Goal: Task Accomplishment & Management: Manage account settings

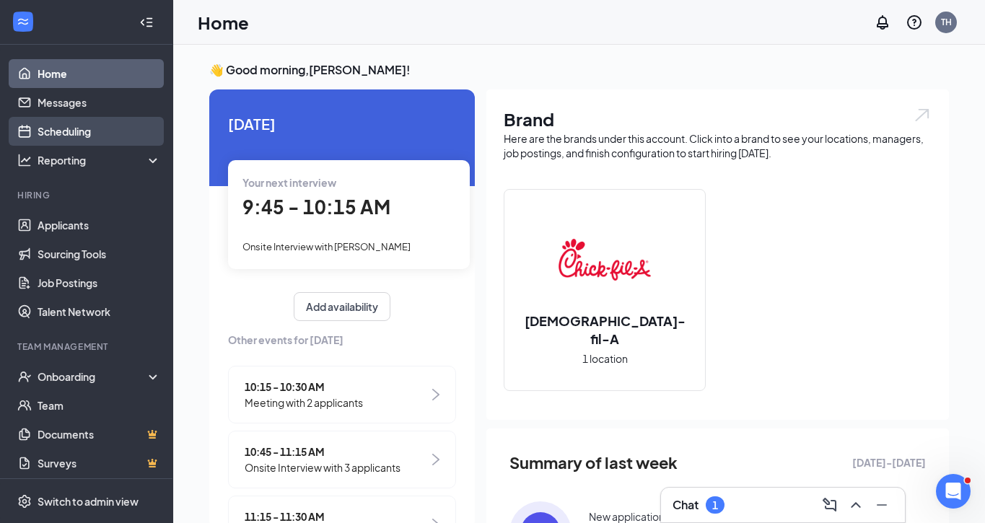
click at [64, 132] on link "Scheduling" at bounding box center [99, 131] width 123 height 29
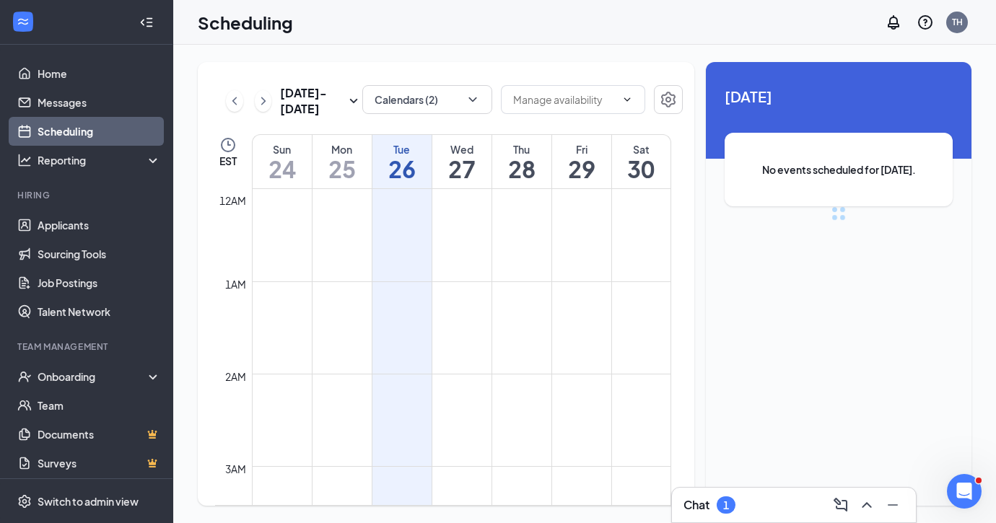
scroll to position [709, 0]
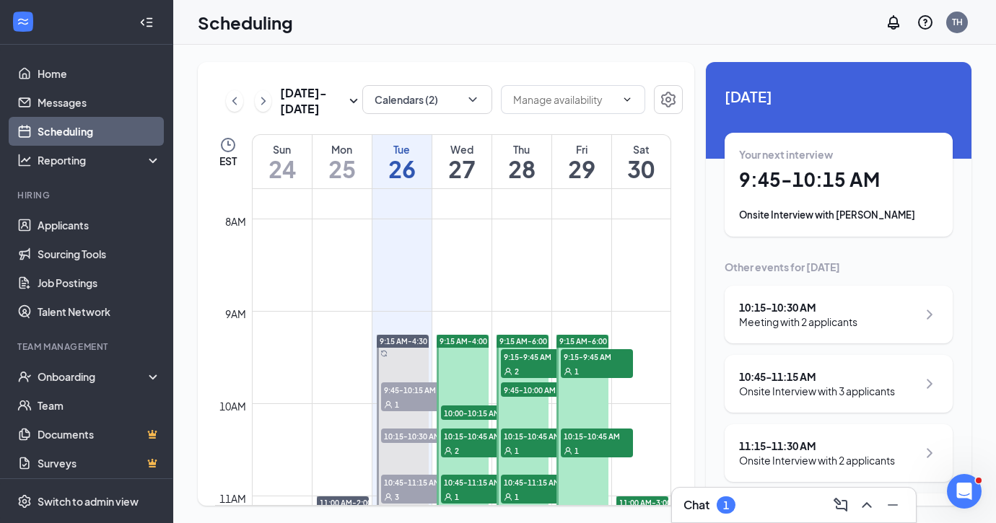
click at [448, 169] on h1 "27" at bounding box center [461, 169] width 59 height 25
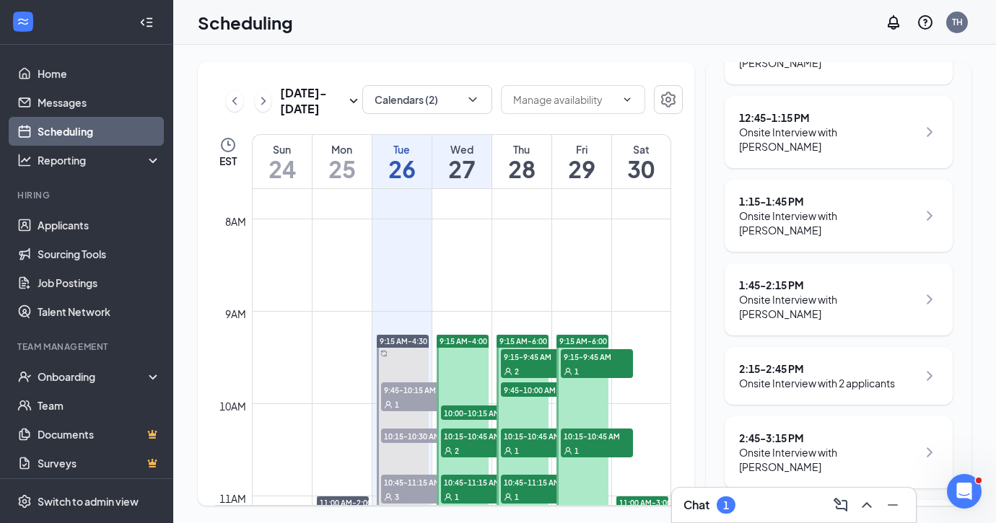
scroll to position [556, 0]
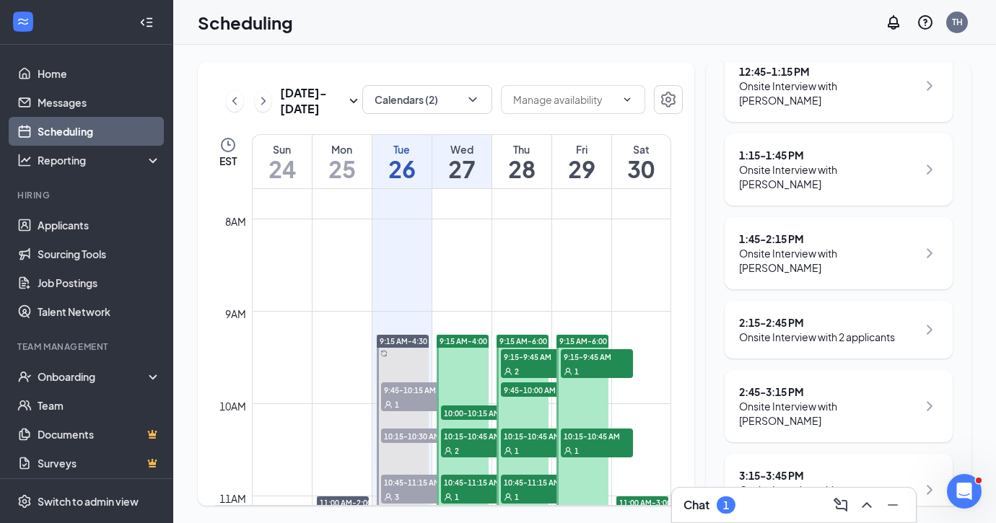
click at [753, 506] on div "Chat 1" at bounding box center [793, 505] width 221 height 23
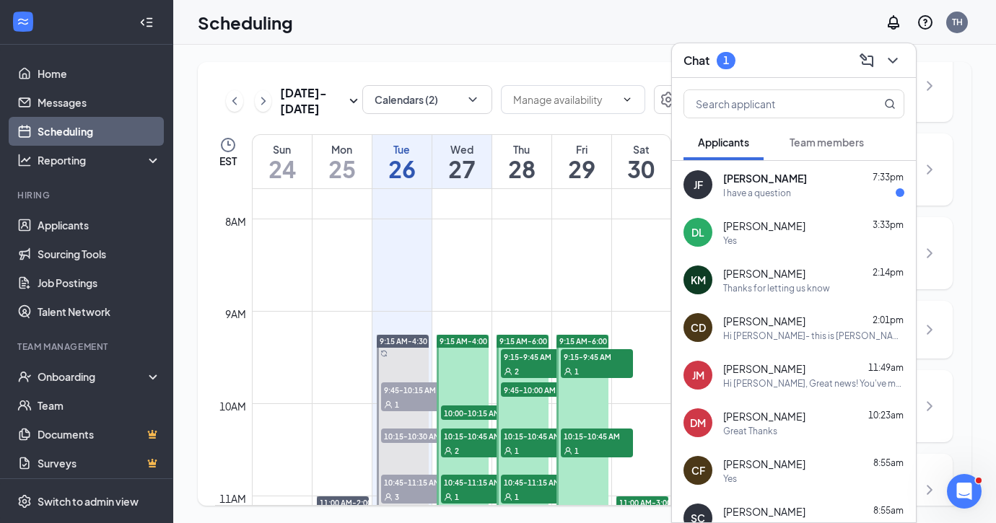
click at [732, 188] on div "I have a question" at bounding box center [757, 193] width 68 height 12
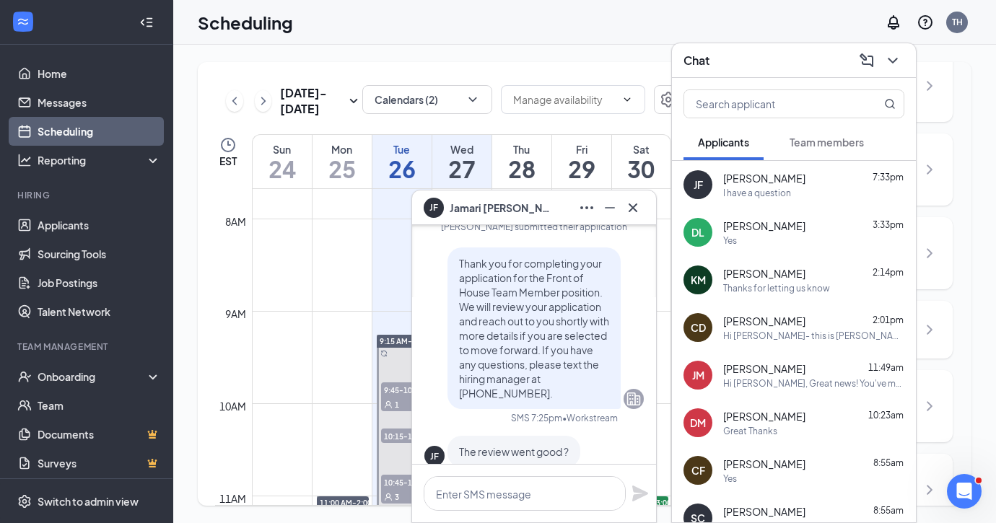
scroll to position [-108, 0]
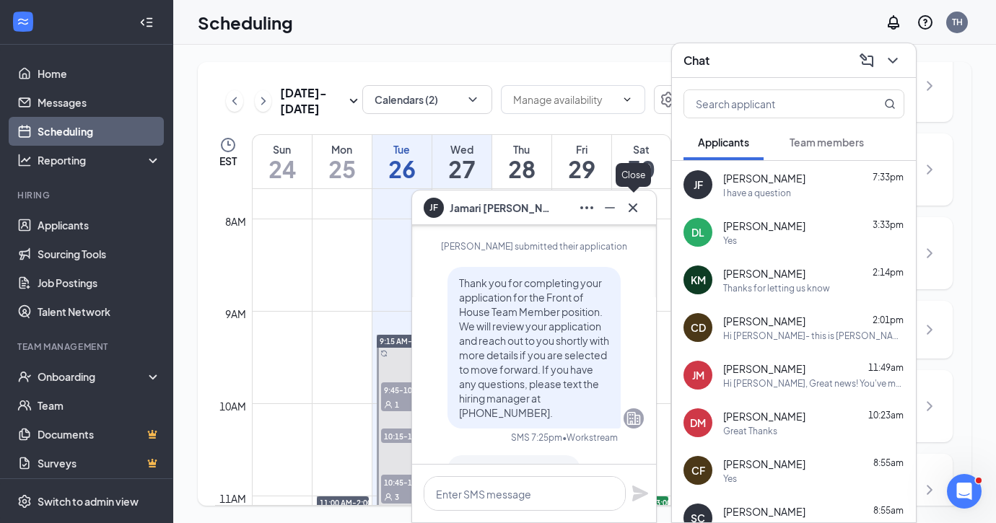
click at [634, 208] on icon "Cross" at bounding box center [632, 207] width 17 height 17
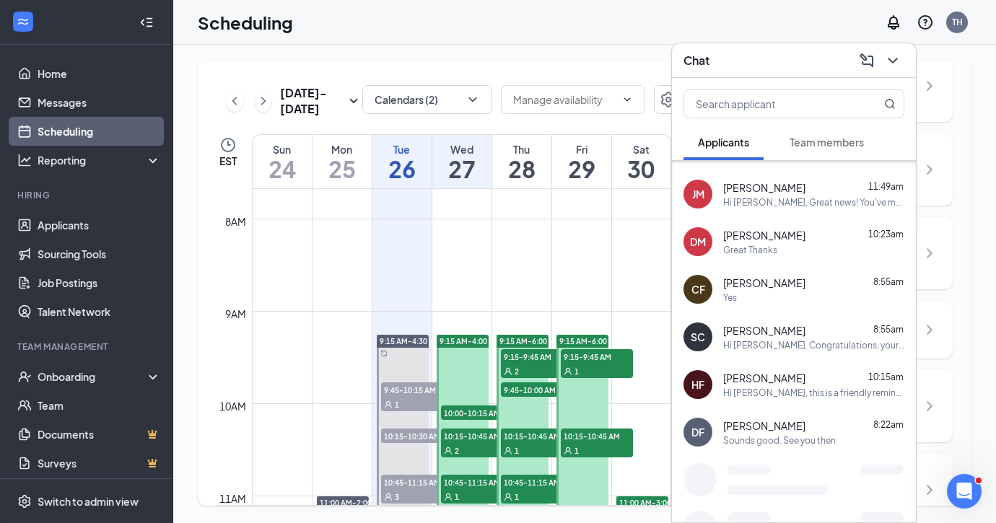
scroll to position [204, 0]
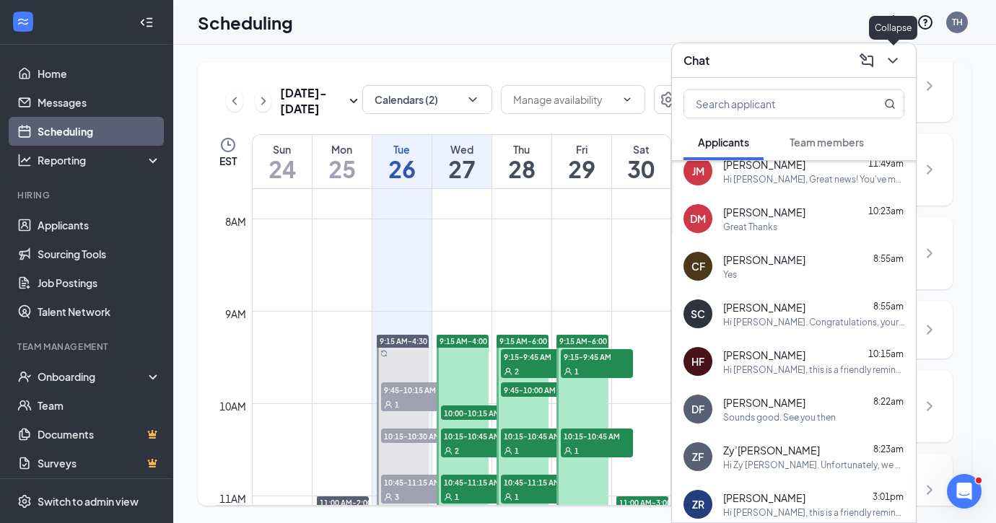
click at [895, 58] on icon "ChevronDown" at bounding box center [892, 60] width 17 height 17
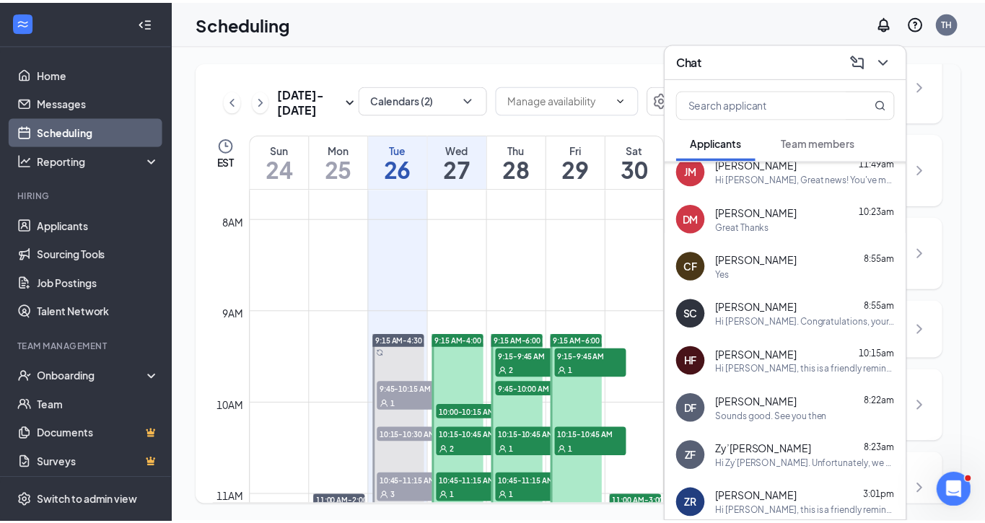
scroll to position [0, 0]
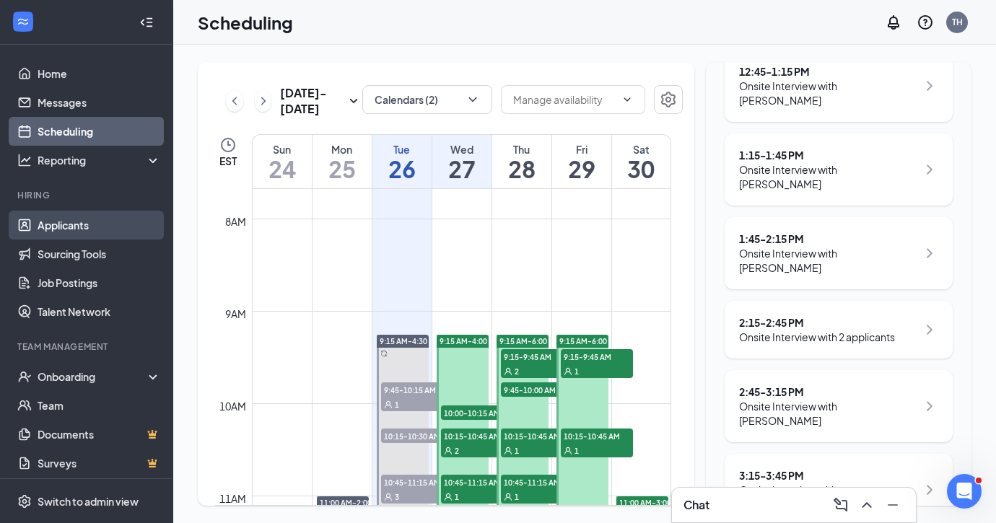
click at [80, 220] on link "Applicants" at bounding box center [99, 225] width 123 height 29
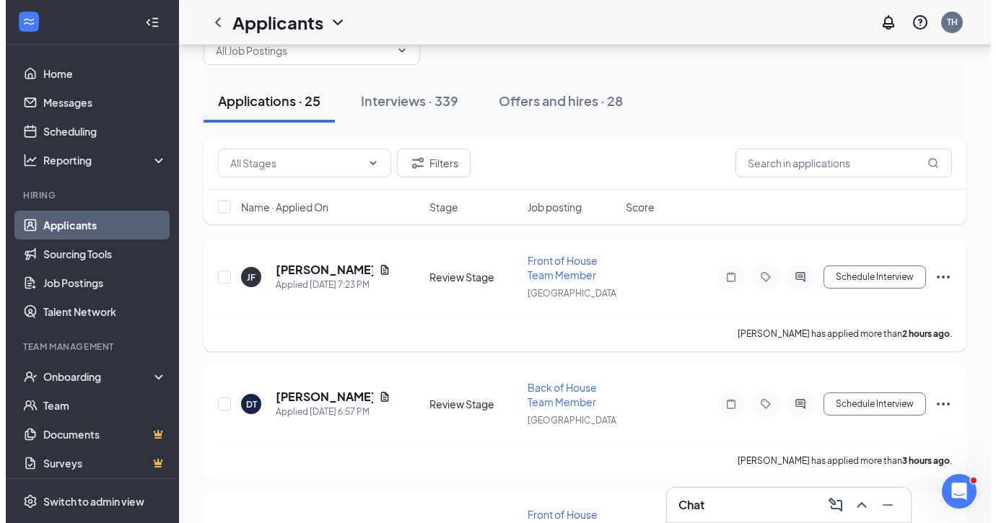
scroll to position [70, 0]
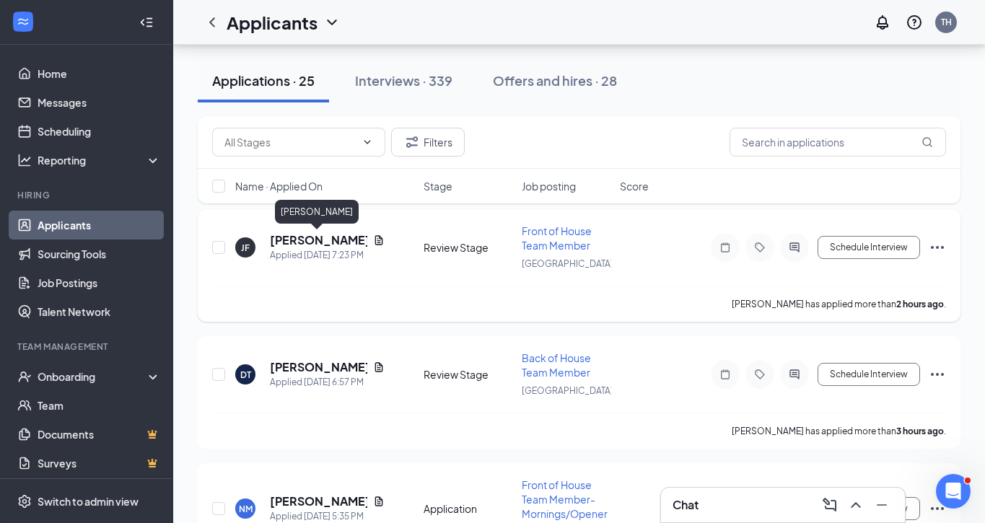
click at [324, 241] on h5 "[PERSON_NAME]" at bounding box center [318, 240] width 97 height 16
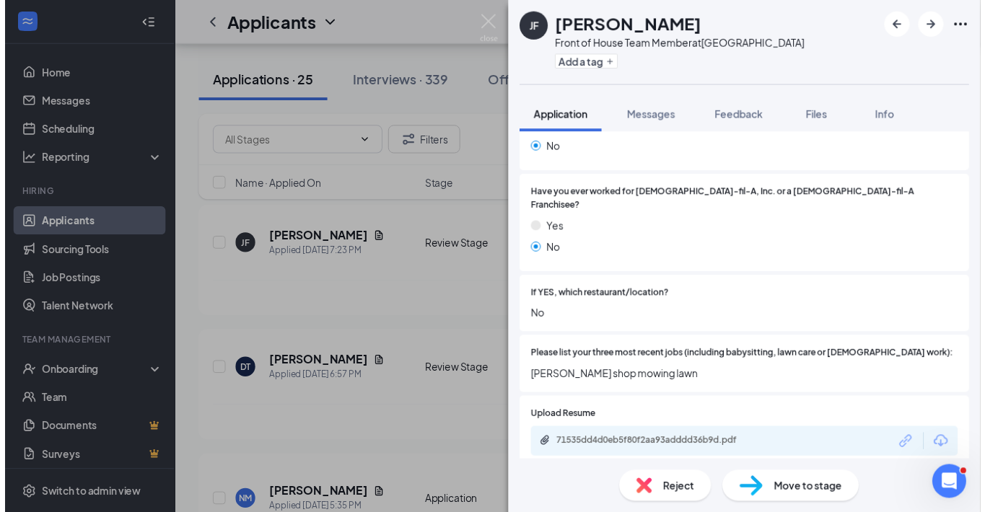
scroll to position [496, 0]
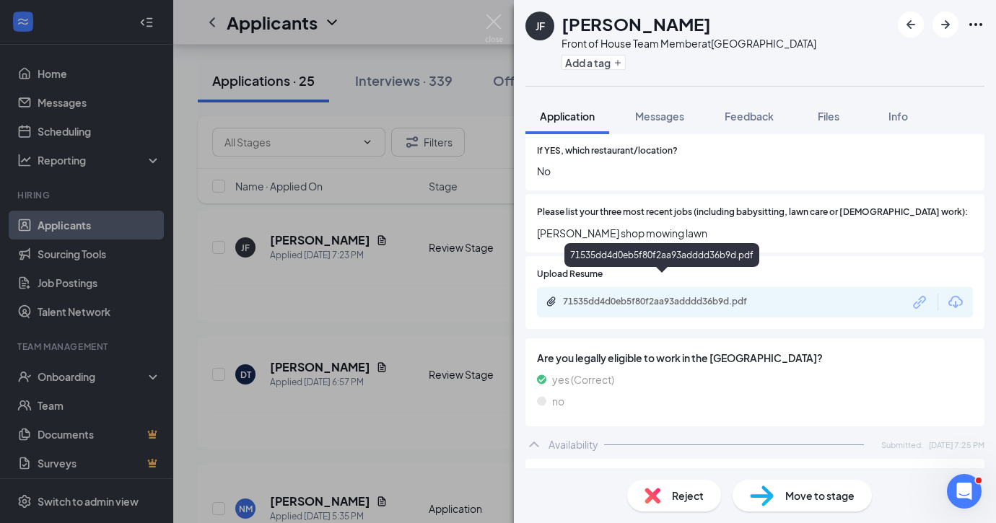
click at [695, 296] on div "71535dd4d0eb5f80f2aa93adddd36b9d.pdf" at bounding box center [664, 302] width 202 height 12
click at [489, 15] on img at bounding box center [494, 28] width 18 height 28
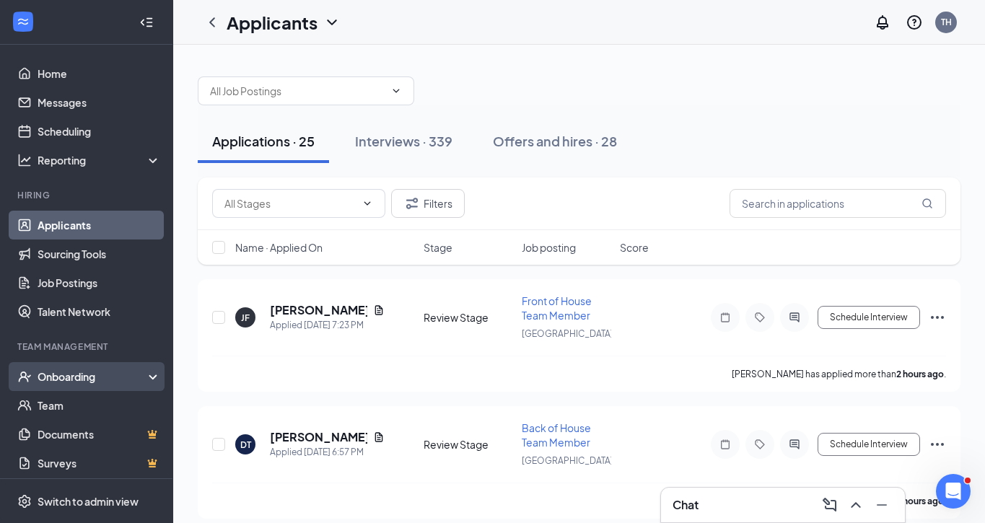
click at [83, 379] on div "Onboarding" at bounding box center [93, 376] width 111 height 14
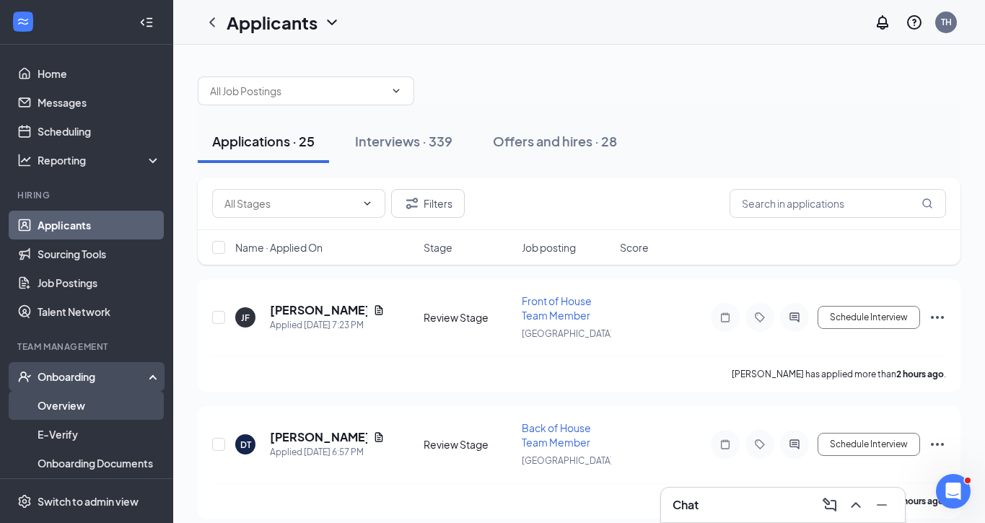
click at [76, 403] on link "Overview" at bounding box center [99, 405] width 123 height 29
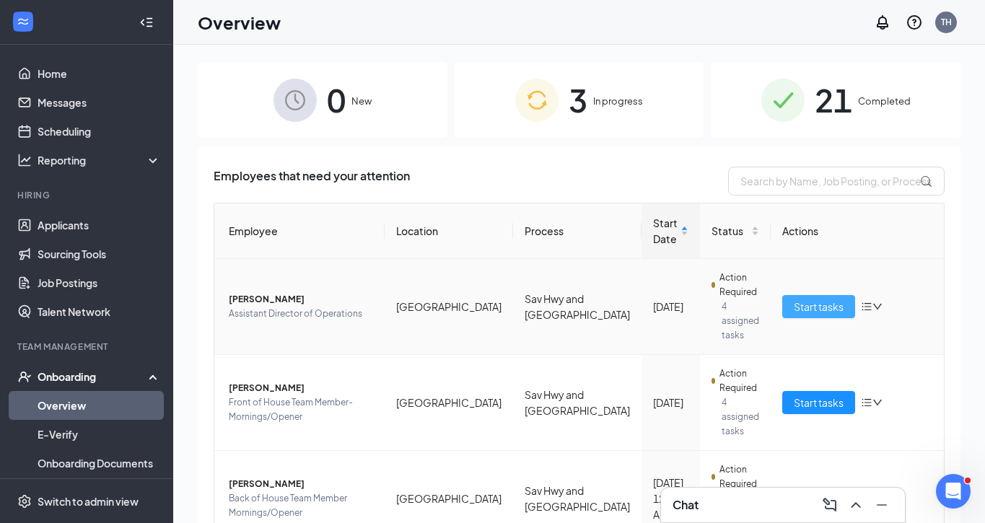
click at [799, 299] on span "Start tasks" at bounding box center [819, 307] width 50 height 16
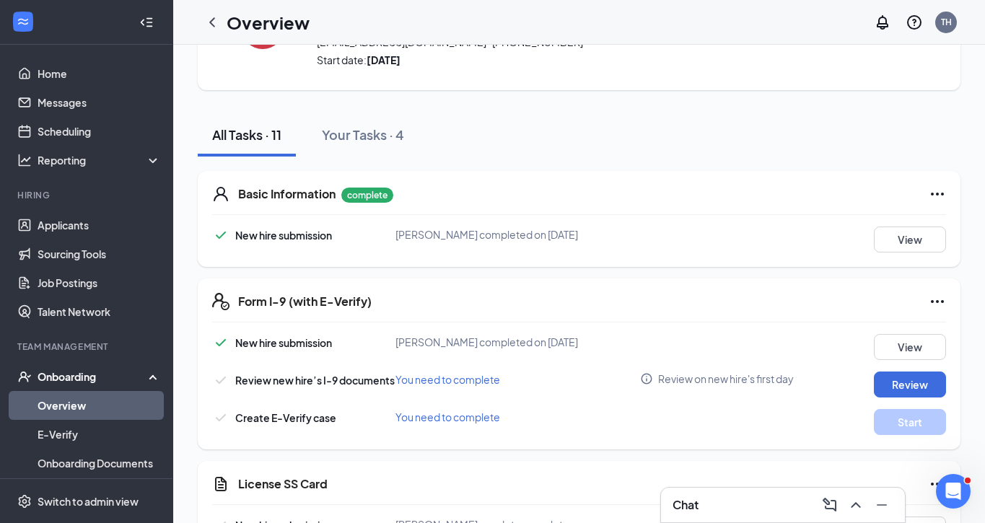
scroll to position [198, 0]
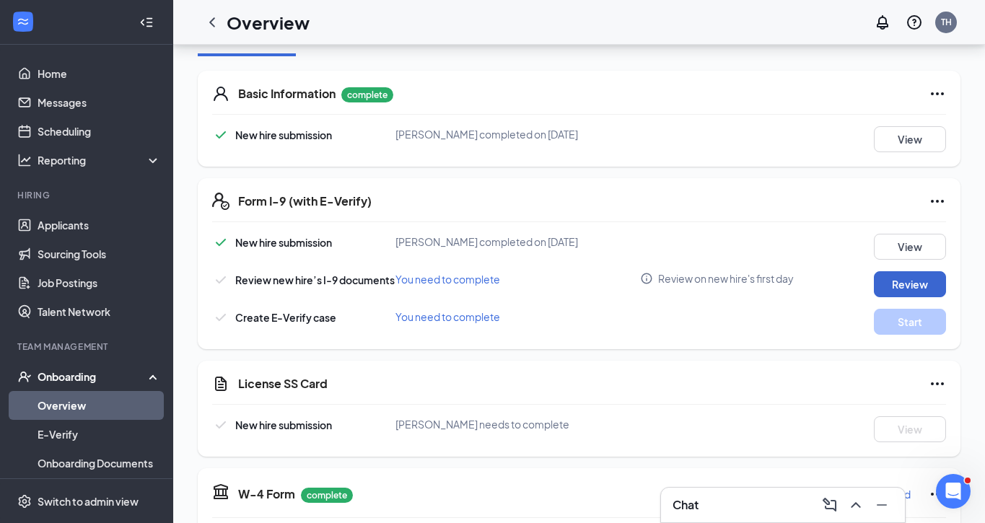
click at [916, 285] on button "Review" at bounding box center [910, 284] width 72 height 26
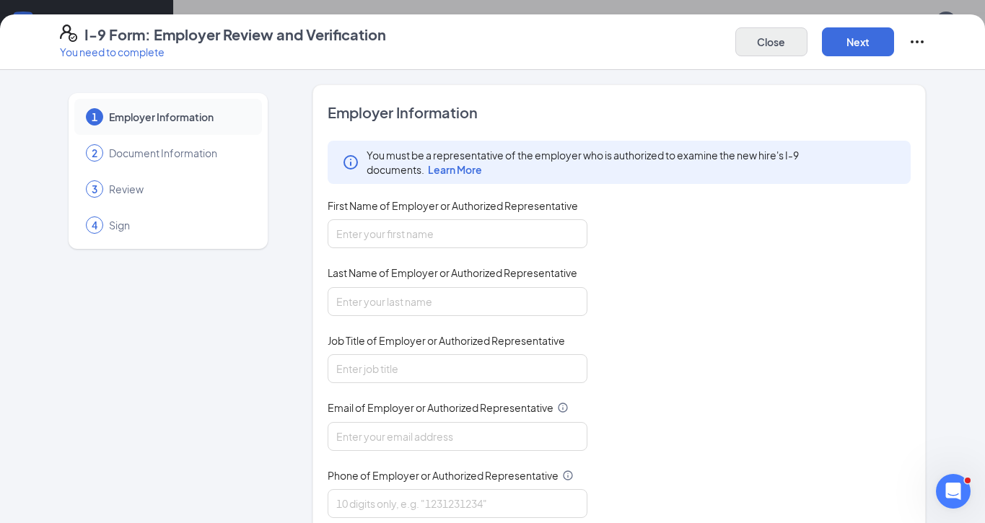
click at [769, 42] on button "Close" at bounding box center [771, 41] width 72 height 29
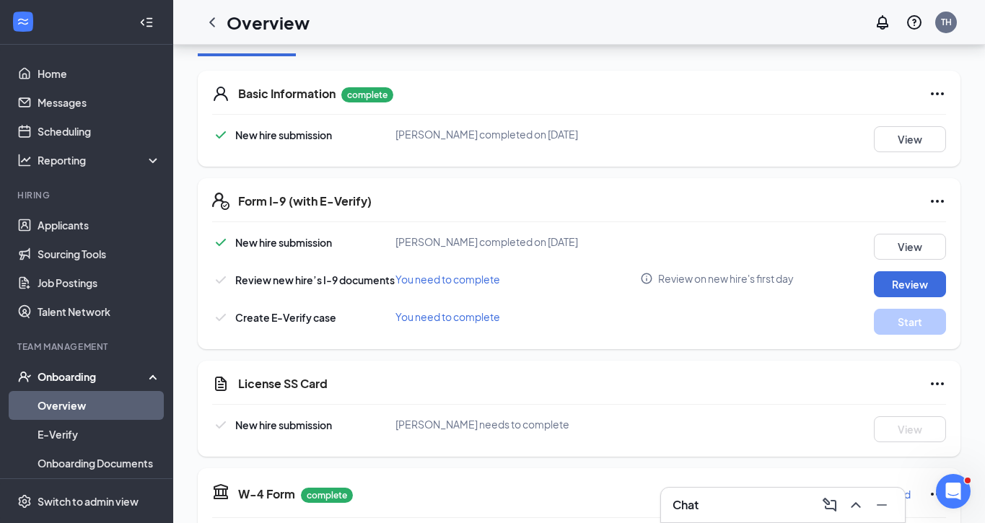
scroll to position [193, 0]
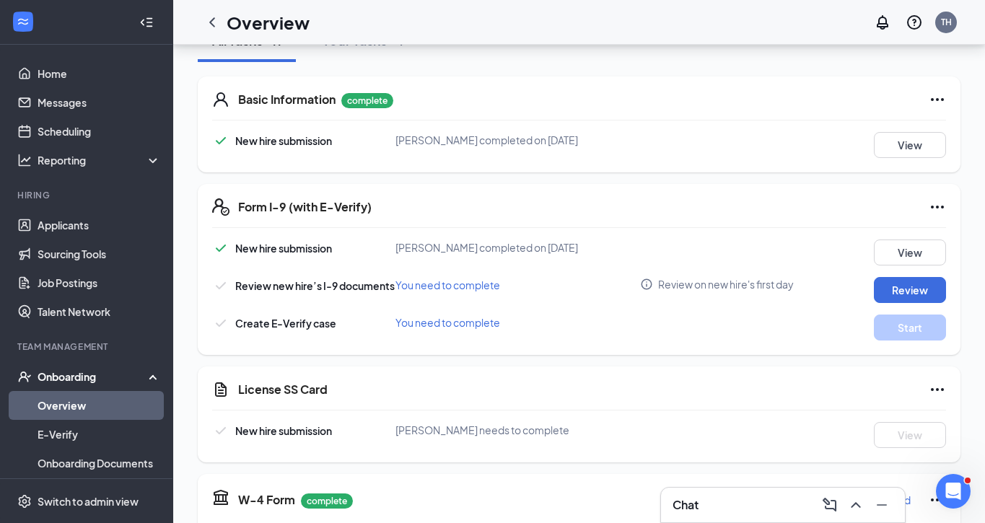
click at [932, 391] on icon "Ellipses" at bounding box center [937, 389] width 13 height 3
click at [769, 398] on div "License SS Card" at bounding box center [592, 389] width 708 height 17
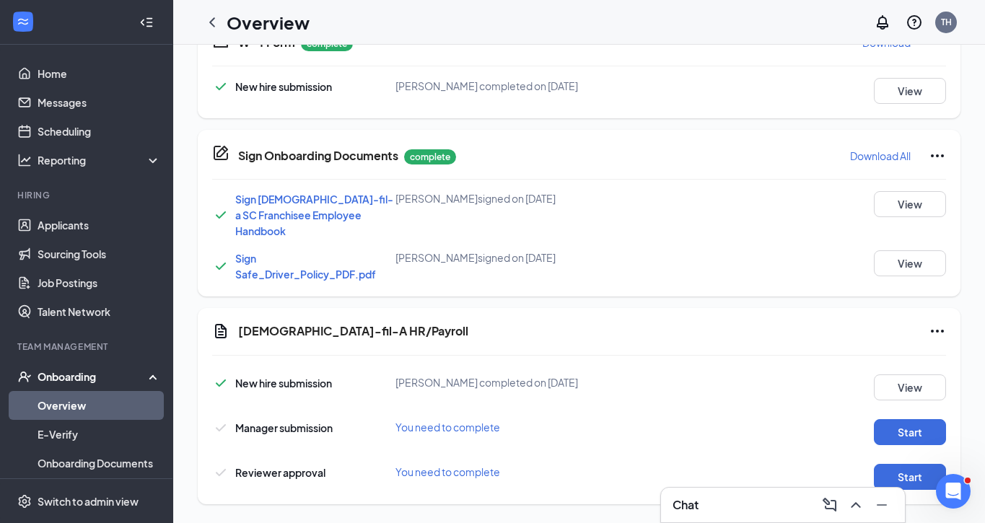
scroll to position [0, 0]
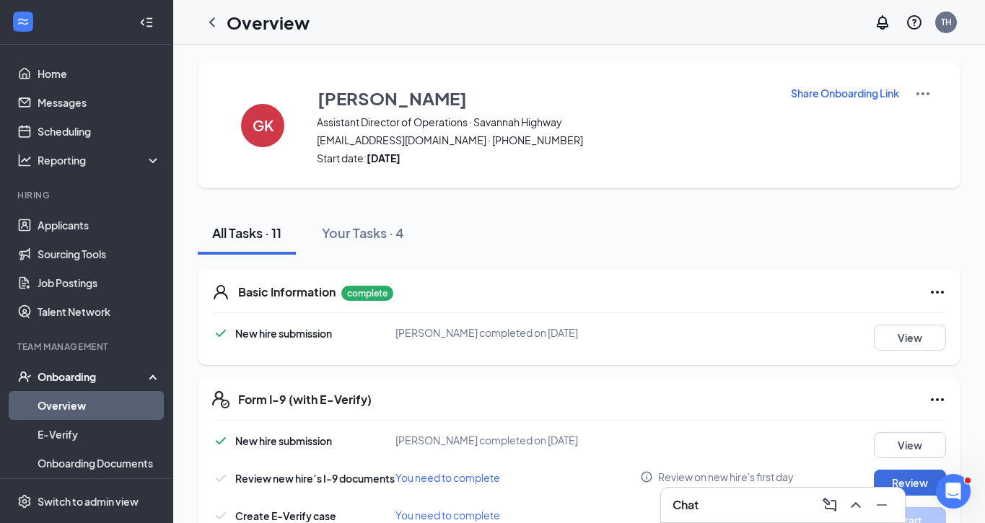
click at [85, 377] on div "Onboarding" at bounding box center [93, 376] width 111 height 14
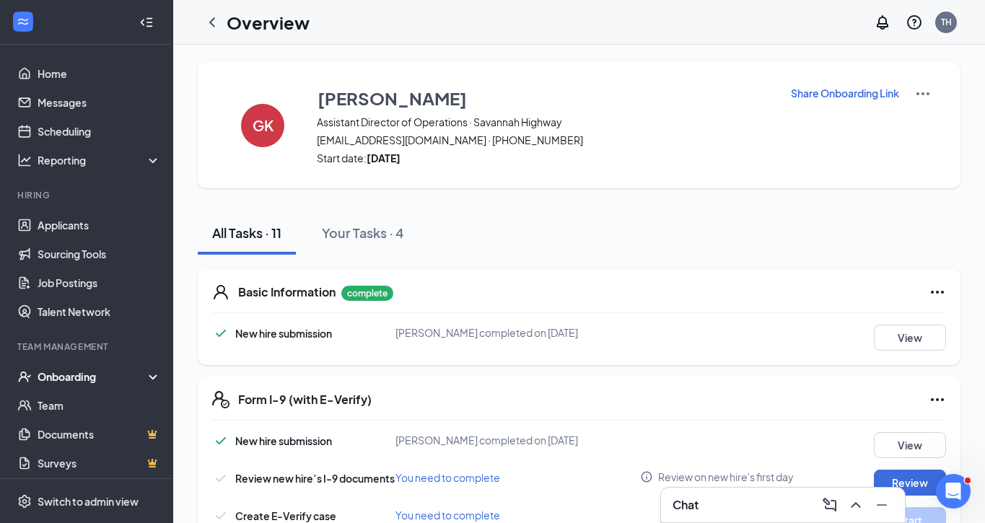
click at [84, 373] on div "Onboarding" at bounding box center [93, 376] width 111 height 14
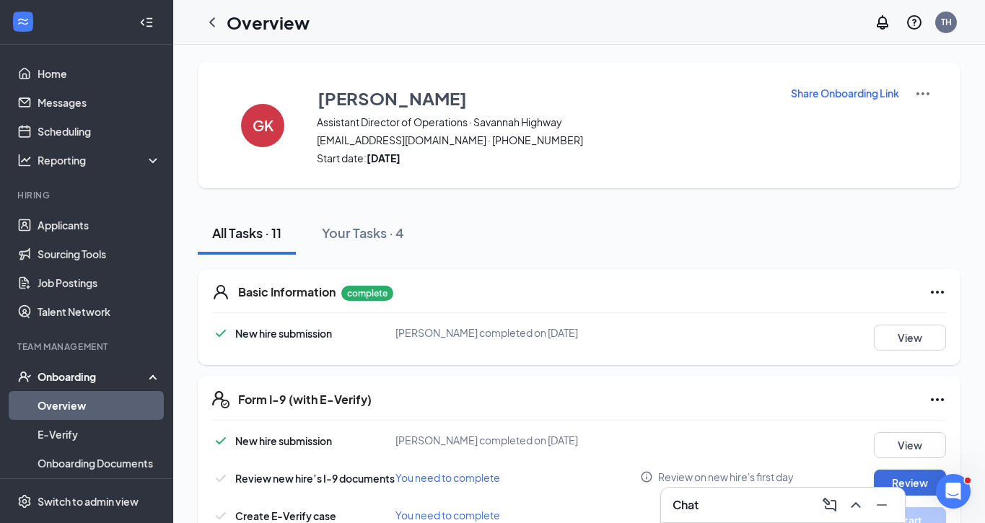
click at [83, 402] on link "Overview" at bounding box center [99, 405] width 123 height 29
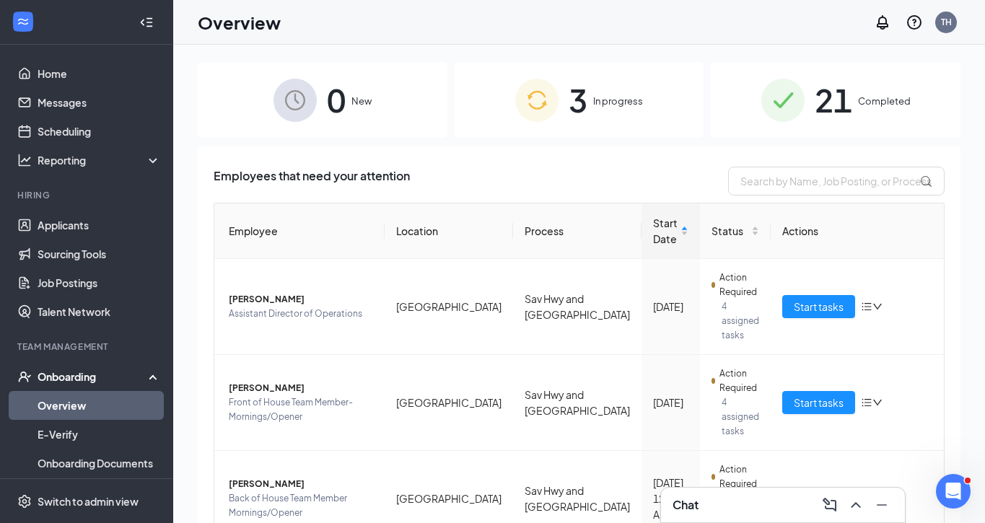
click at [593, 95] on span "In progress" at bounding box center [618, 101] width 50 height 14
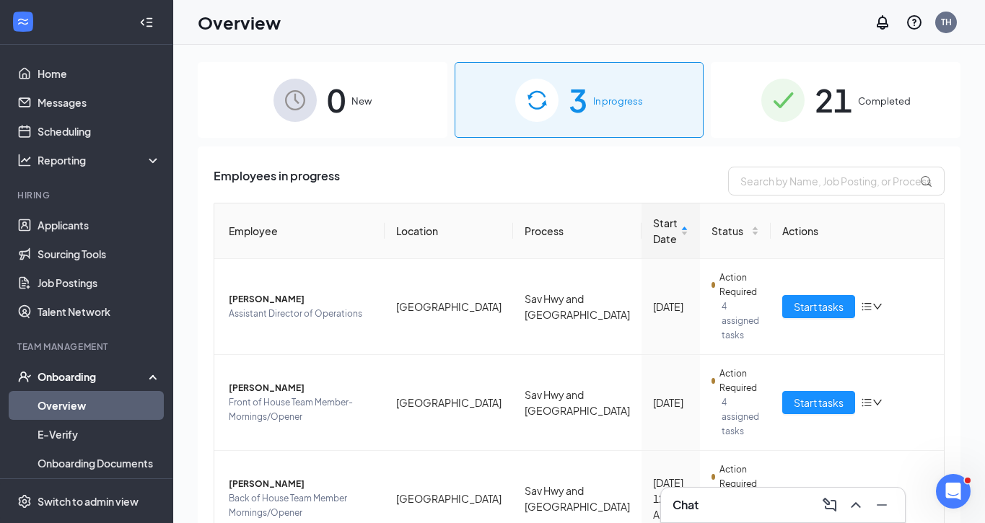
click at [870, 96] on span "Completed" at bounding box center [884, 101] width 53 height 14
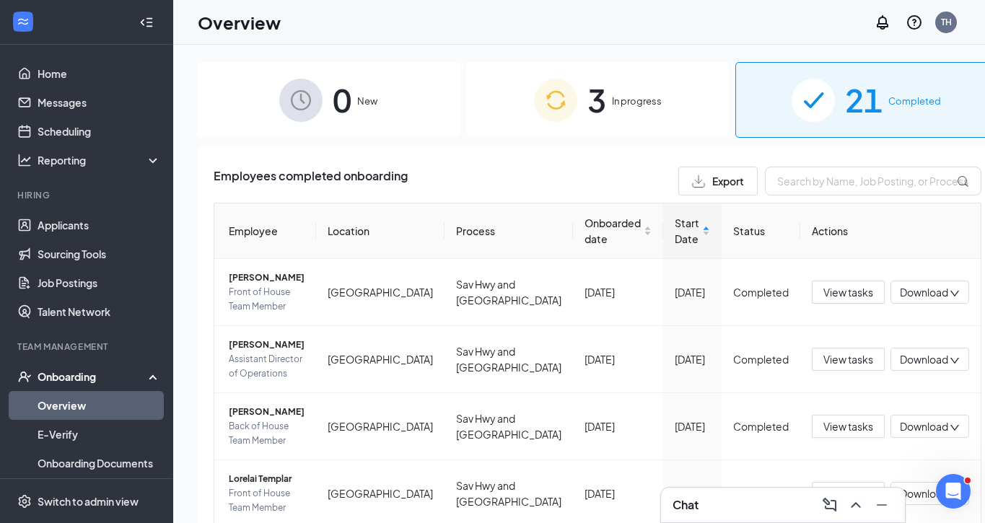
click at [614, 97] on span "In progress" at bounding box center [637, 101] width 50 height 14
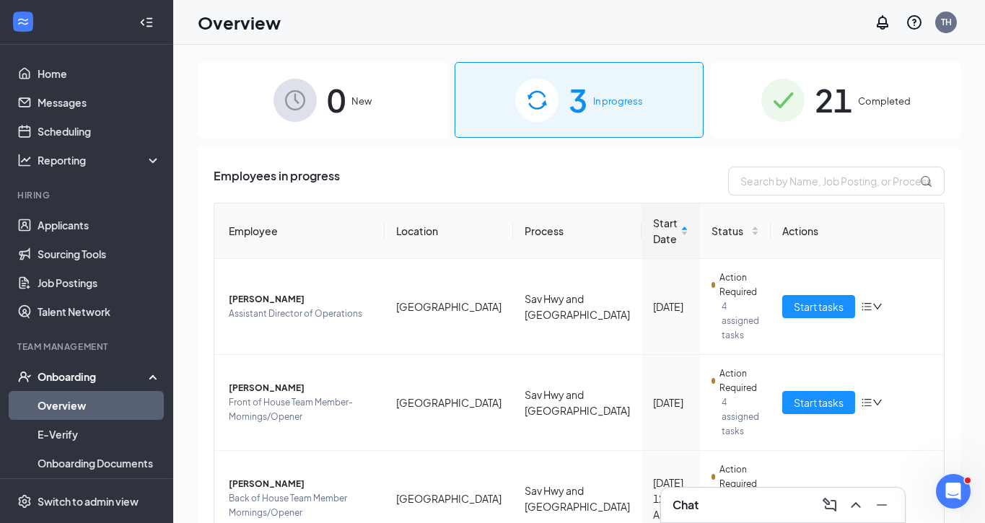
click at [860, 95] on span "Completed" at bounding box center [884, 101] width 53 height 14
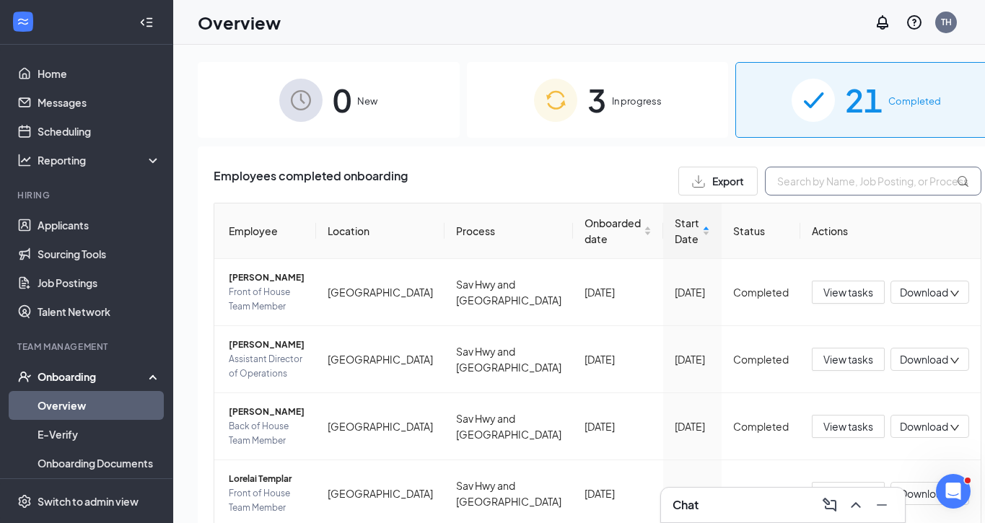
click at [781, 181] on input "text" at bounding box center [873, 181] width 216 height 29
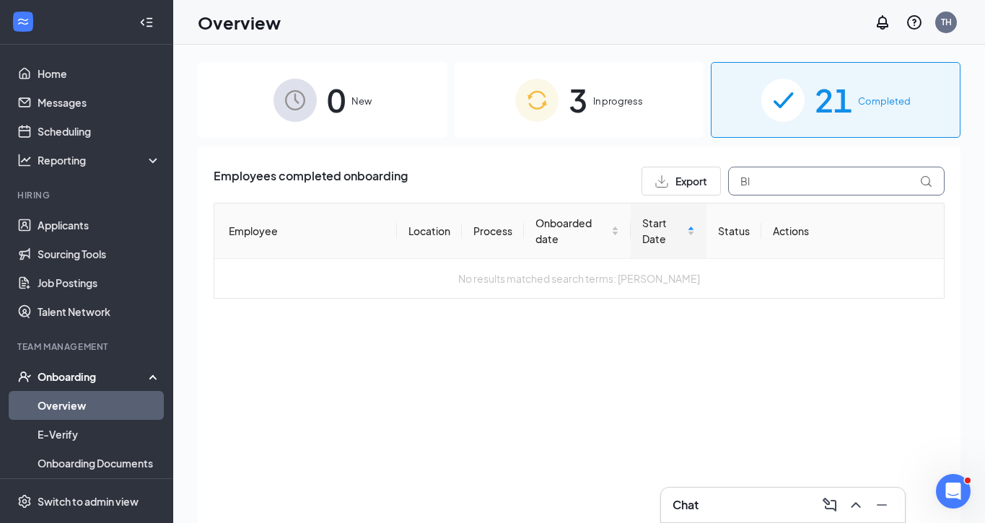
type input "B"
type input "M"
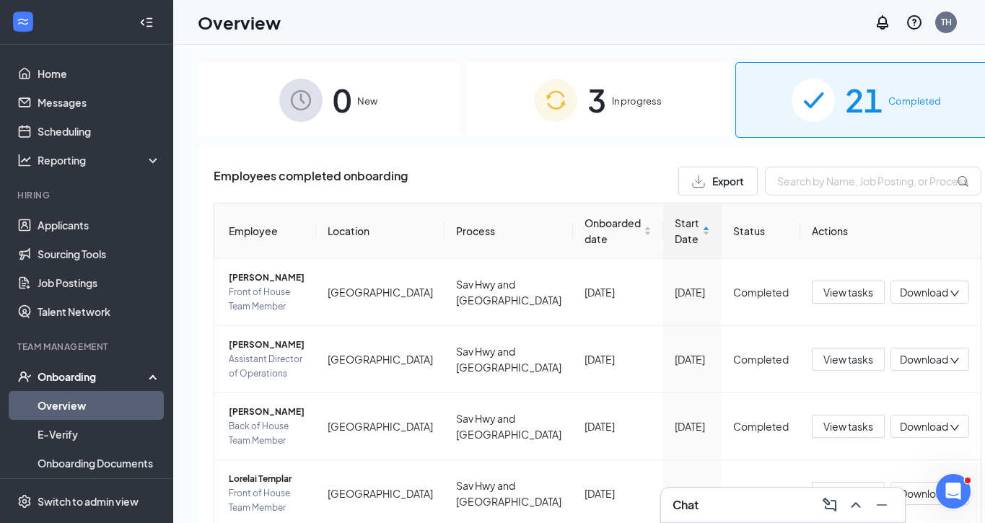
click at [79, 376] on div "Onboarding" at bounding box center [93, 376] width 111 height 14
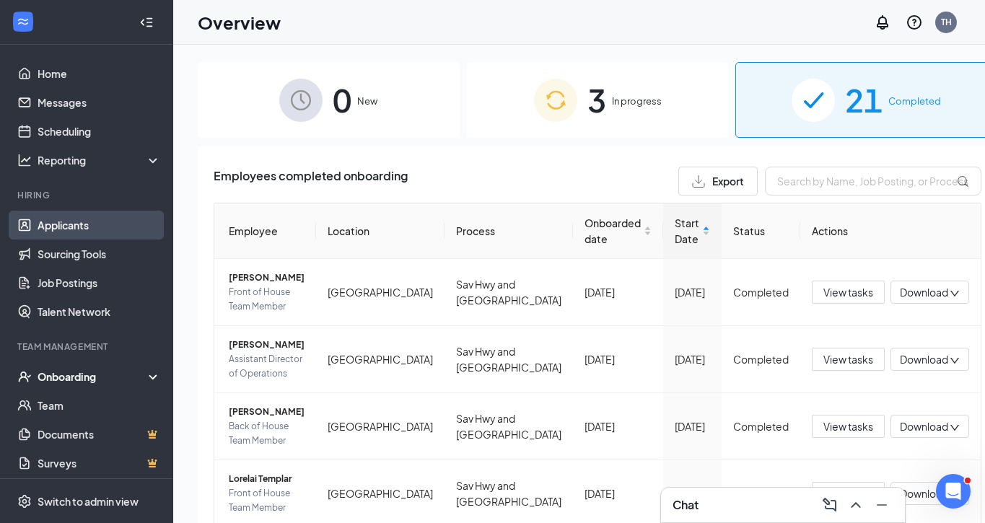
click at [43, 222] on link "Applicants" at bounding box center [99, 225] width 123 height 29
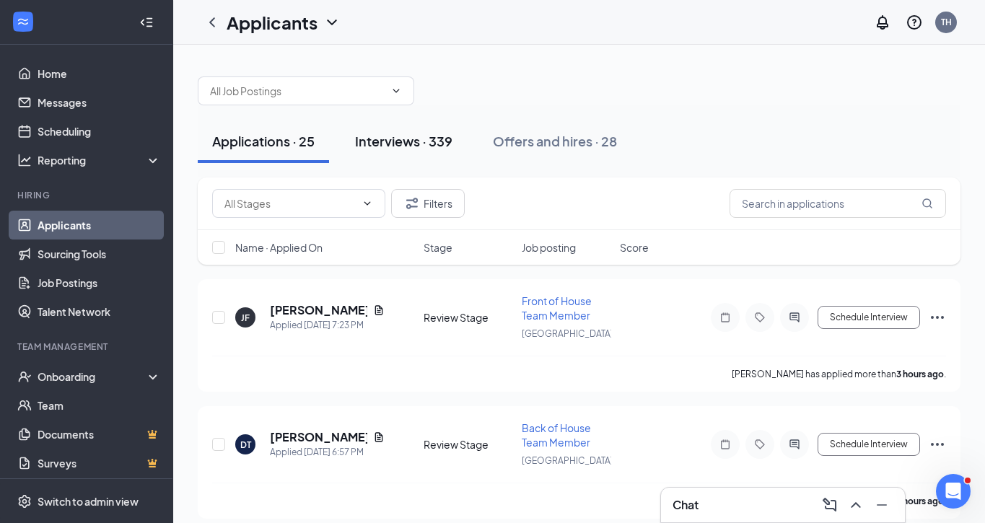
click at [386, 140] on div "Interviews · 339" at bounding box center [403, 141] width 97 height 18
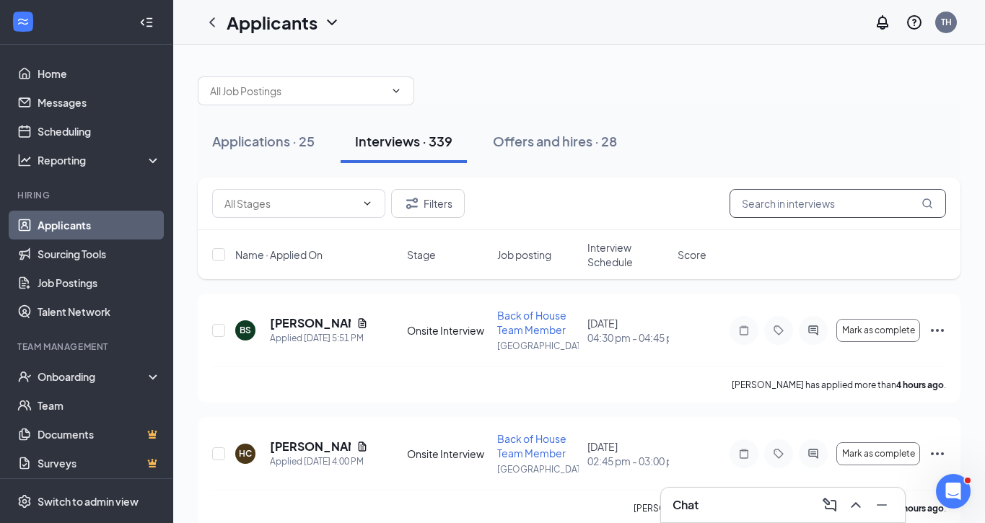
click at [785, 203] on input "text" at bounding box center [838, 203] width 216 height 29
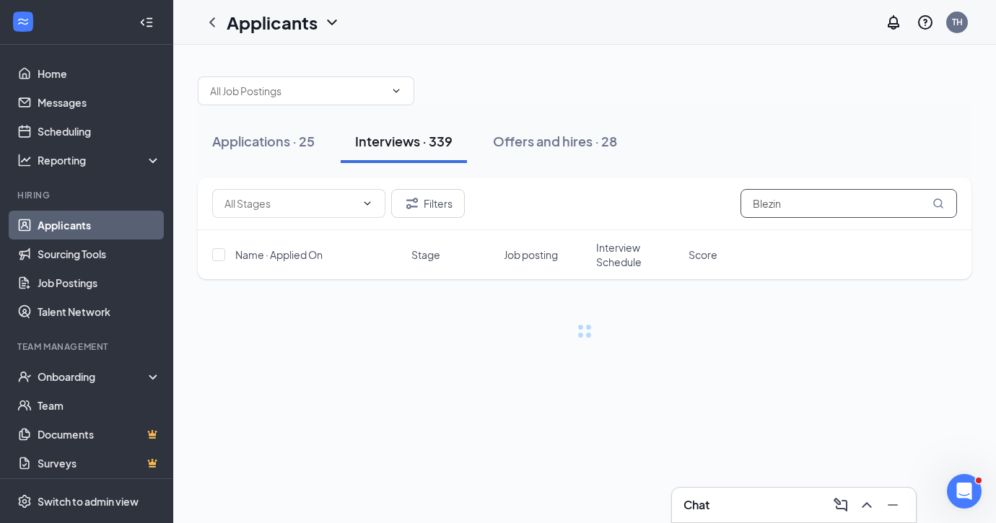
type input "Blezin"
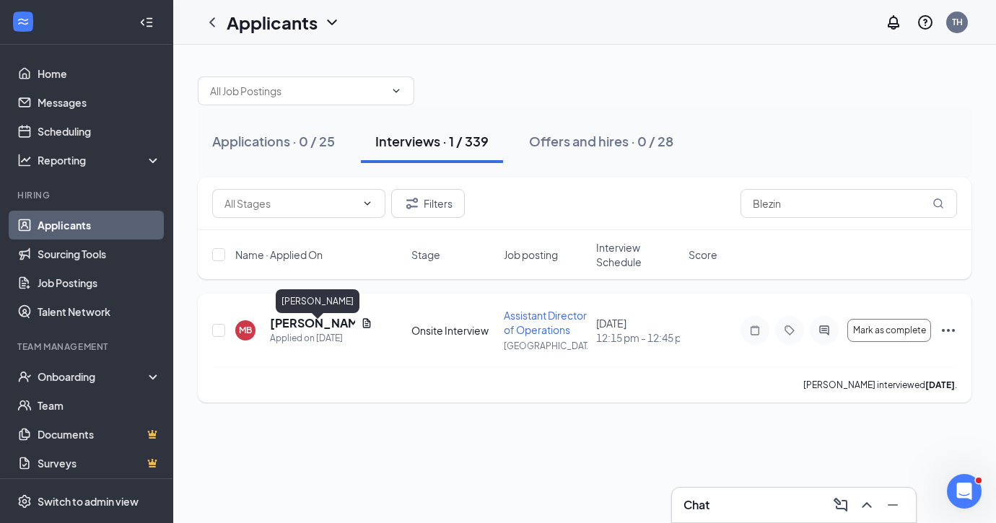
click at [304, 324] on h5 "[PERSON_NAME]" at bounding box center [312, 323] width 85 height 16
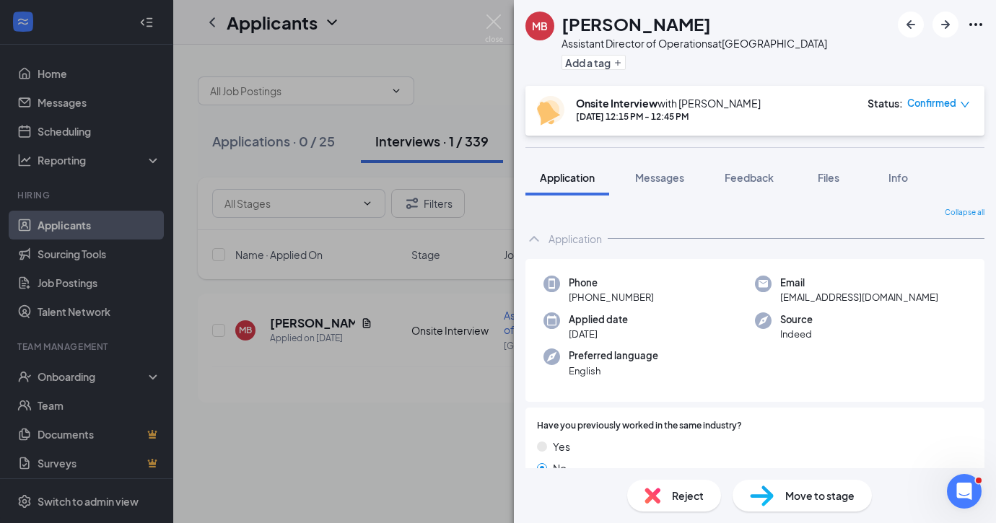
click at [777, 494] on div "Move to stage" at bounding box center [801, 496] width 139 height 32
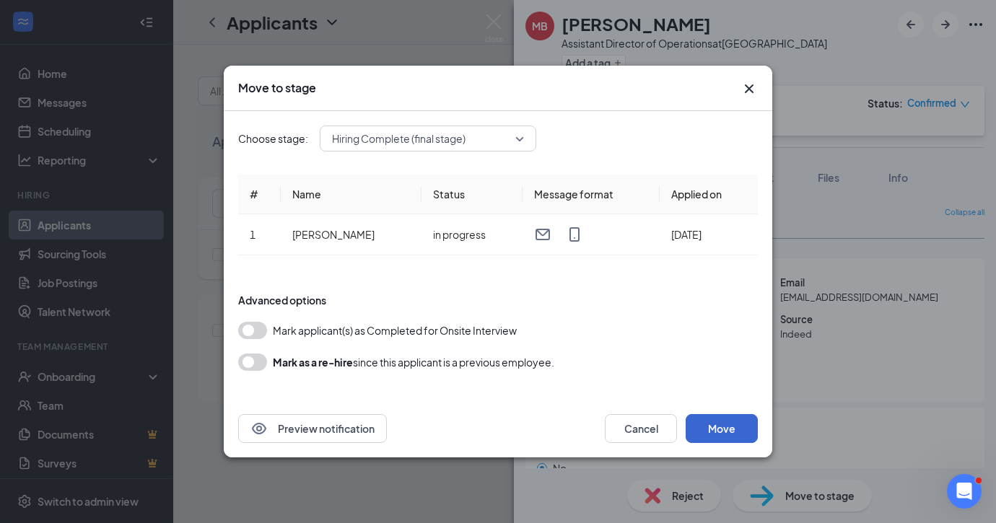
click at [725, 432] on button "Move" at bounding box center [722, 428] width 72 height 29
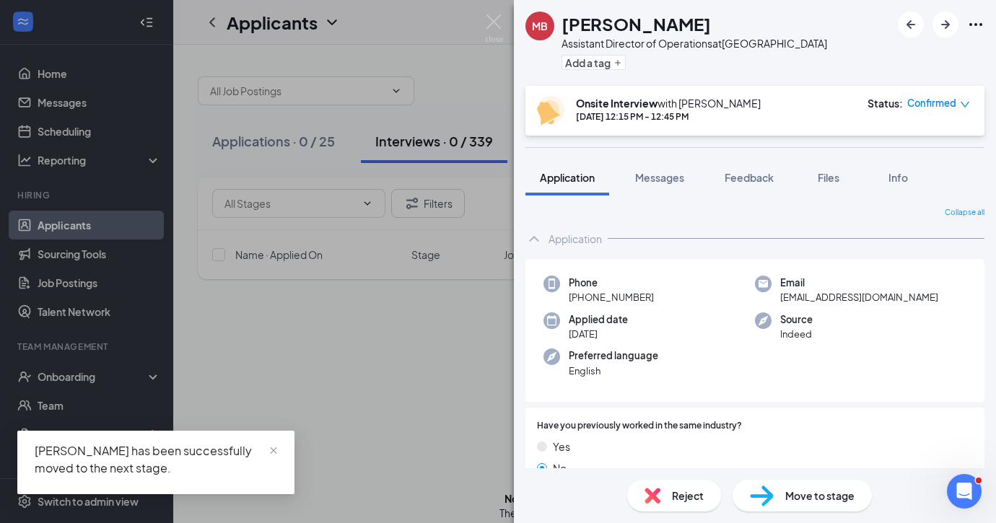
click at [66, 373] on div "MB [PERSON_NAME] Assistant Director of Operations at [GEOGRAPHIC_DATA] Add a ta…" at bounding box center [498, 261] width 996 height 523
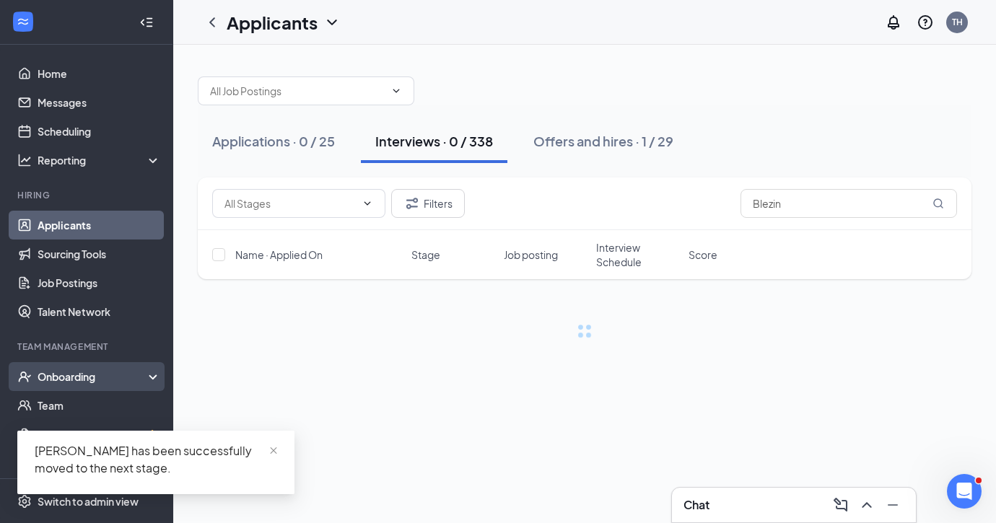
click at [71, 376] on div "Onboarding" at bounding box center [93, 376] width 111 height 14
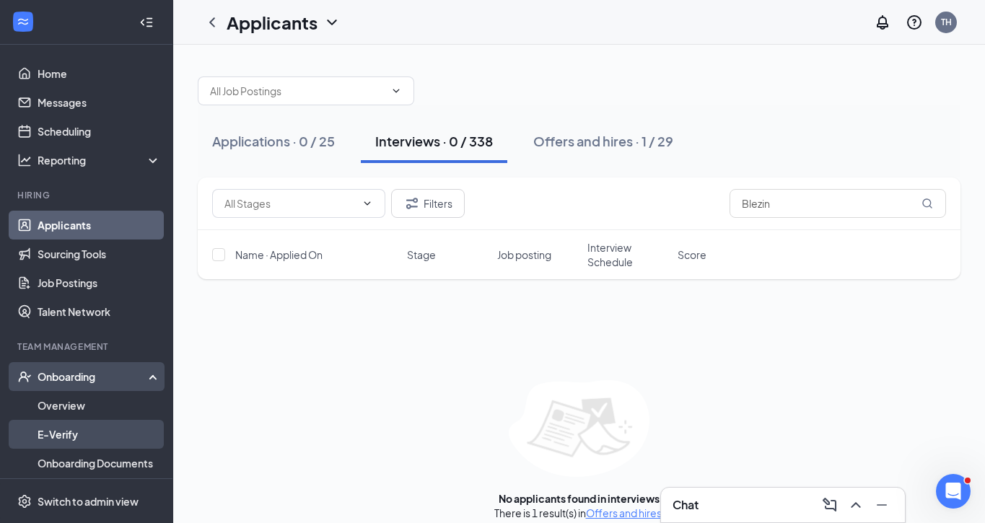
scroll to position [93, 0]
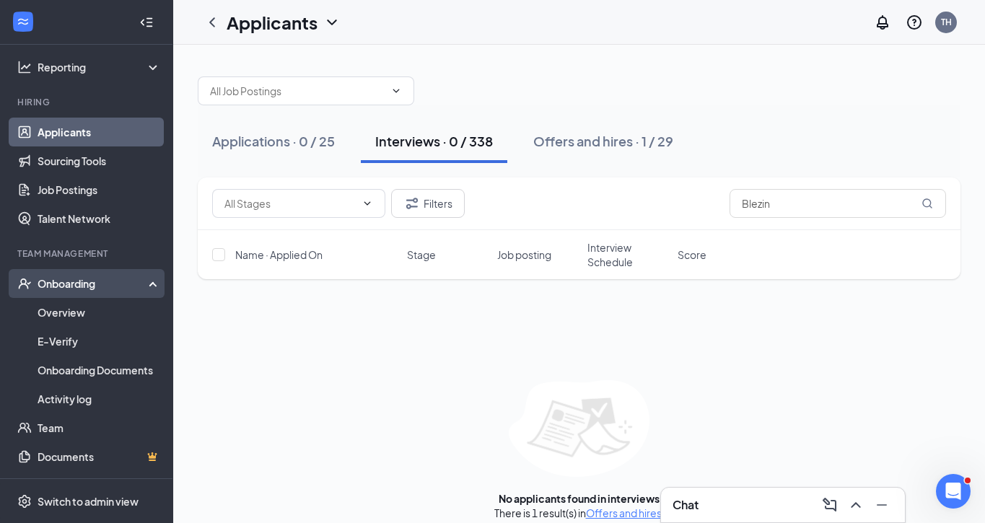
click at [109, 282] on div "Onboarding" at bounding box center [93, 283] width 111 height 14
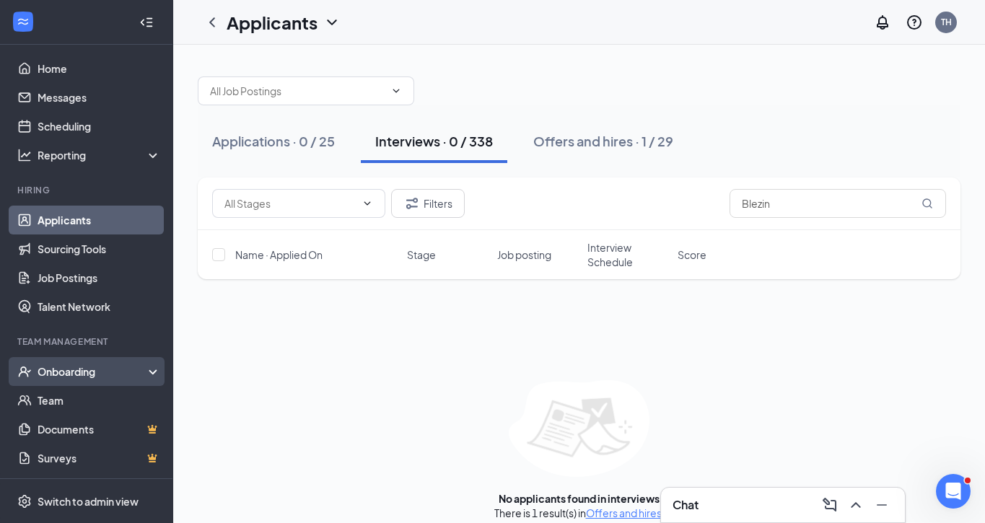
scroll to position [5, 0]
click at [92, 379] on div "Onboarding" at bounding box center [86, 371] width 173 height 29
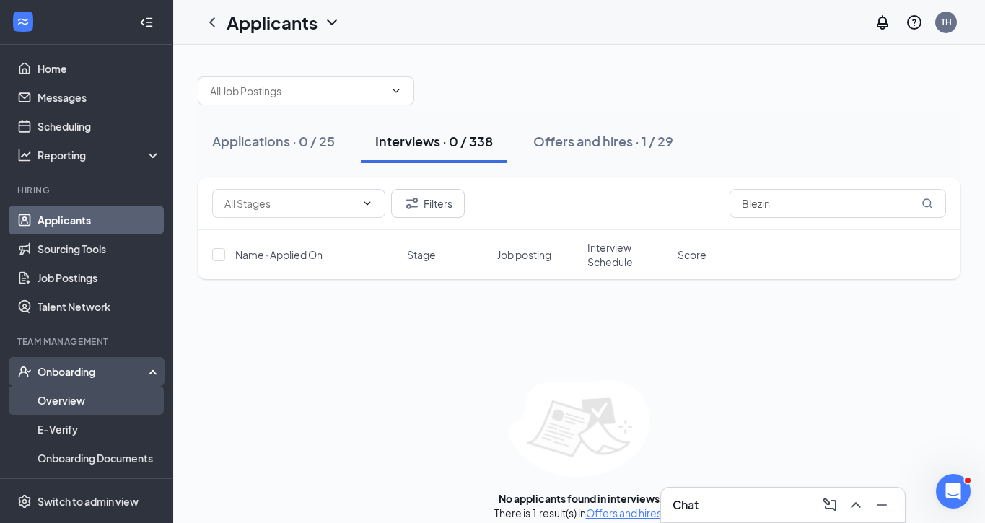
click at [86, 397] on link "Overview" at bounding box center [99, 400] width 123 height 29
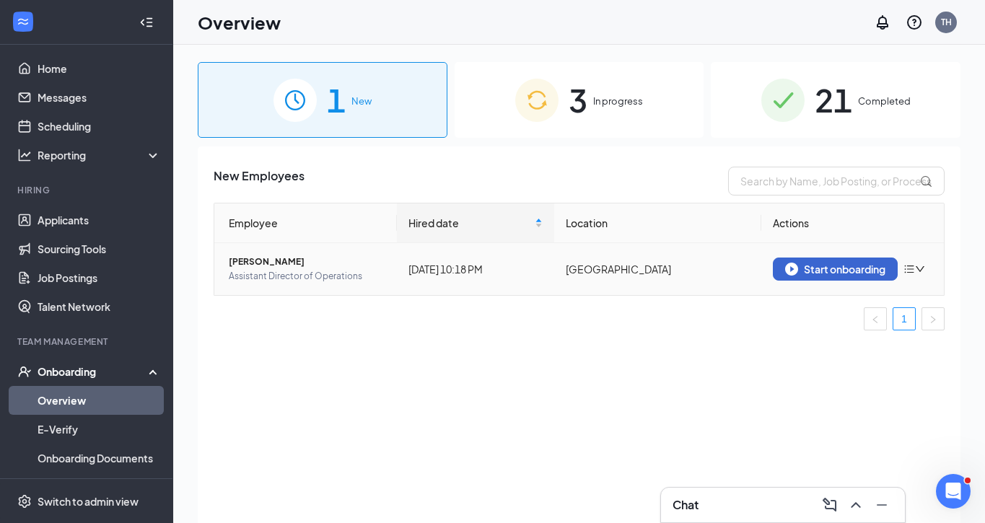
click at [828, 266] on div "Start onboarding" at bounding box center [835, 269] width 100 height 13
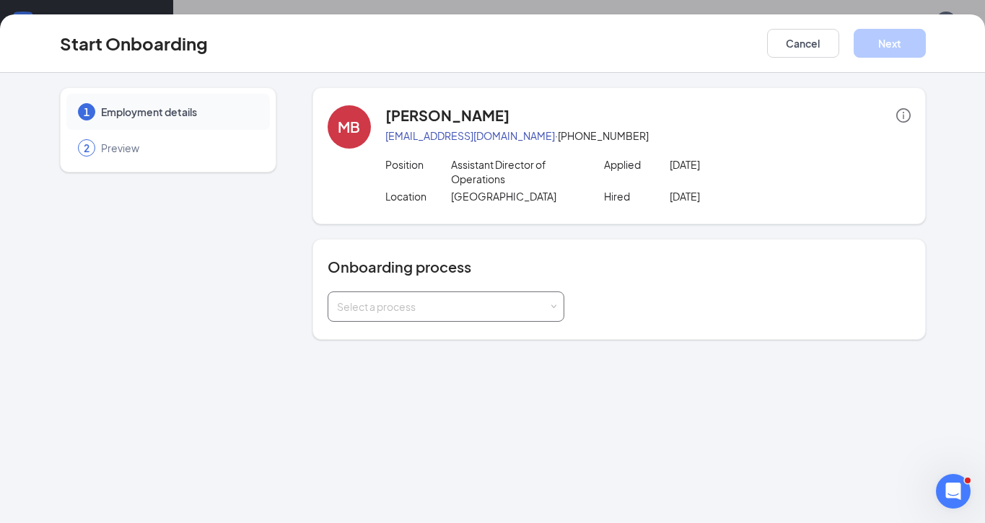
click at [478, 307] on div "Select a process" at bounding box center [442, 306] width 211 height 14
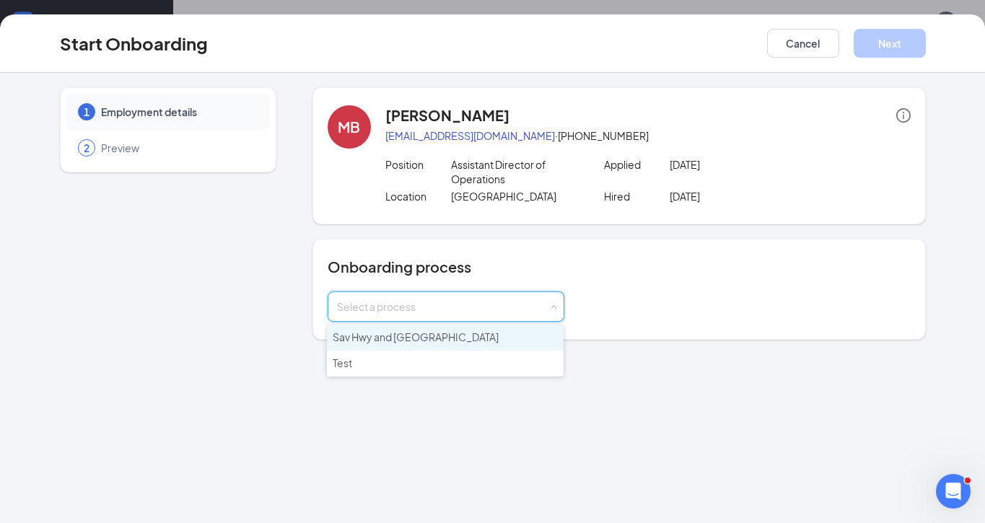
click at [367, 343] on span "Sav Hwy and [GEOGRAPHIC_DATA]" at bounding box center [416, 337] width 166 height 13
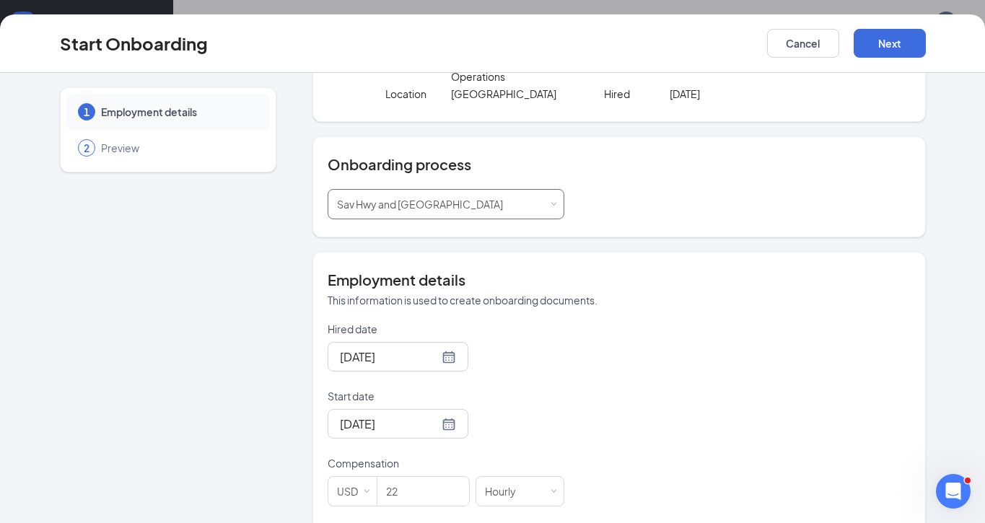
scroll to position [223, 0]
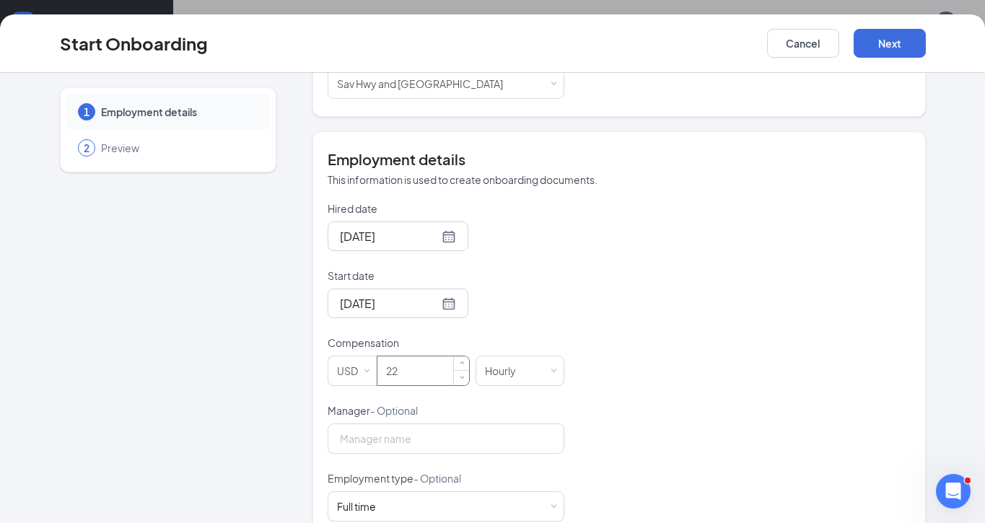
click at [403, 375] on input "22" at bounding box center [423, 370] width 92 height 29
type input "23"
click at [713, 267] on div "Hired date [DATE] Start date [DATE] Compensation USD 23 Hourly Manager - Option…" at bounding box center [619, 437] width 583 height 472
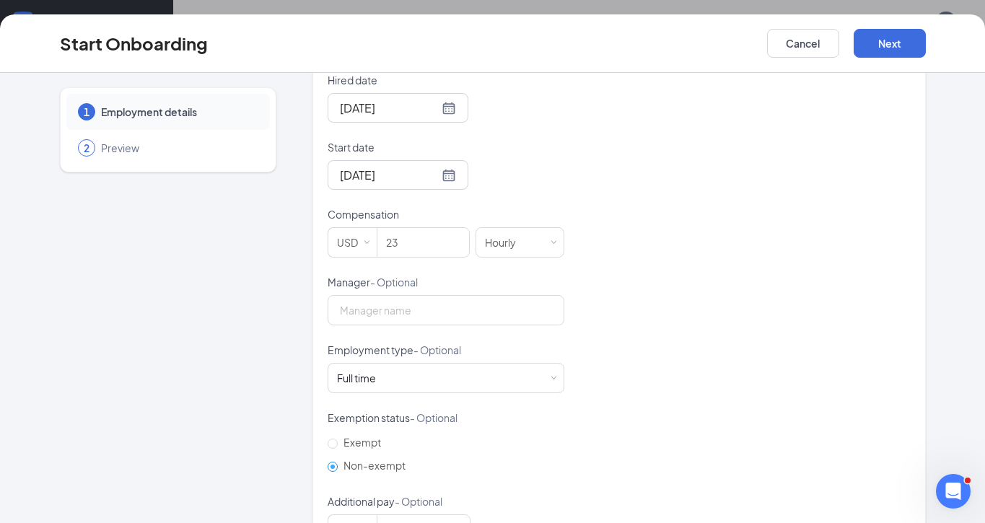
scroll to position [404, 0]
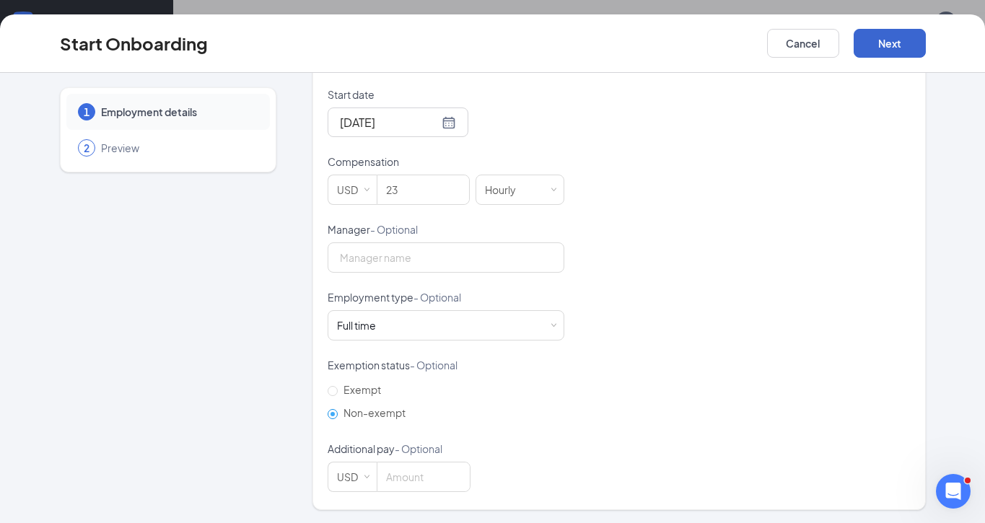
click at [904, 52] on button "Next" at bounding box center [890, 43] width 72 height 29
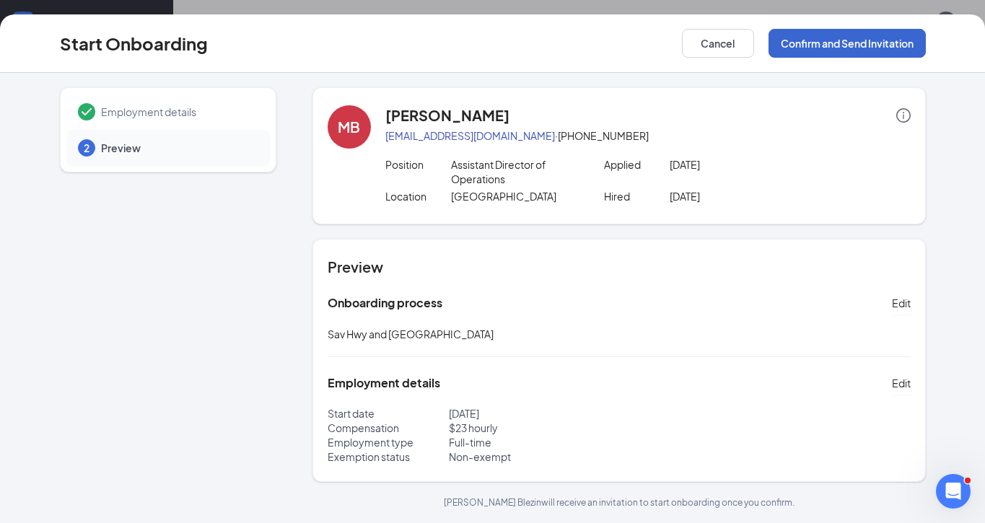
click at [840, 45] on button "Confirm and Send Invitation" at bounding box center [847, 43] width 157 height 29
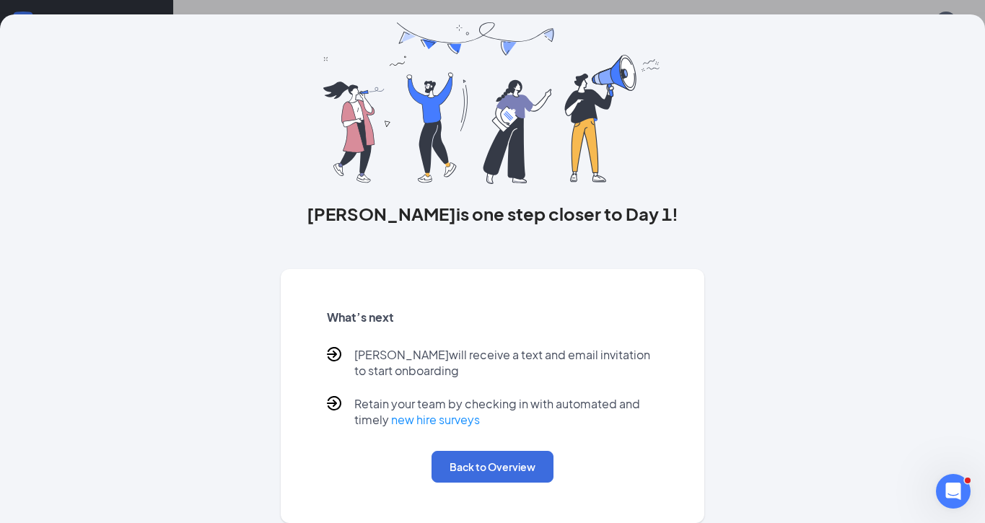
scroll to position [50, 0]
click at [512, 472] on button "Back to Overview" at bounding box center [493, 467] width 122 height 32
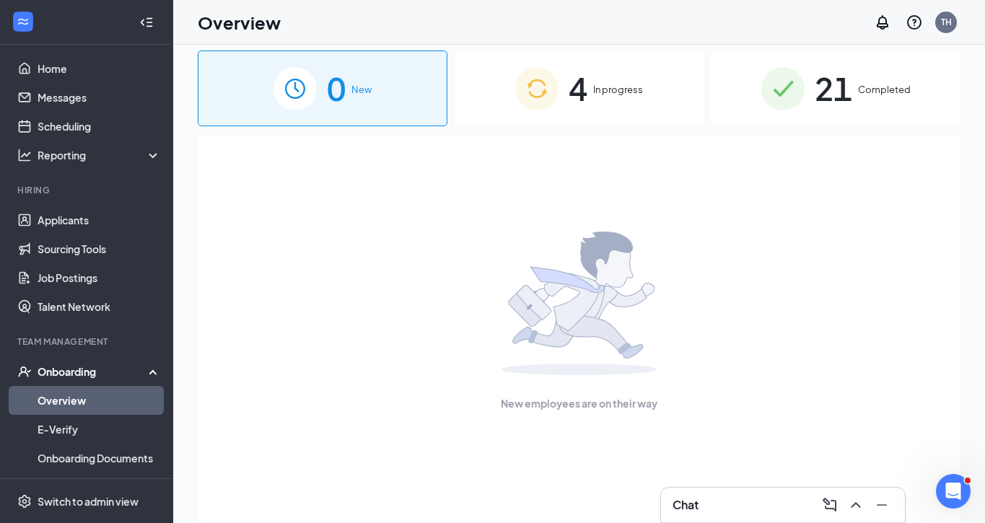
scroll to position [0, 0]
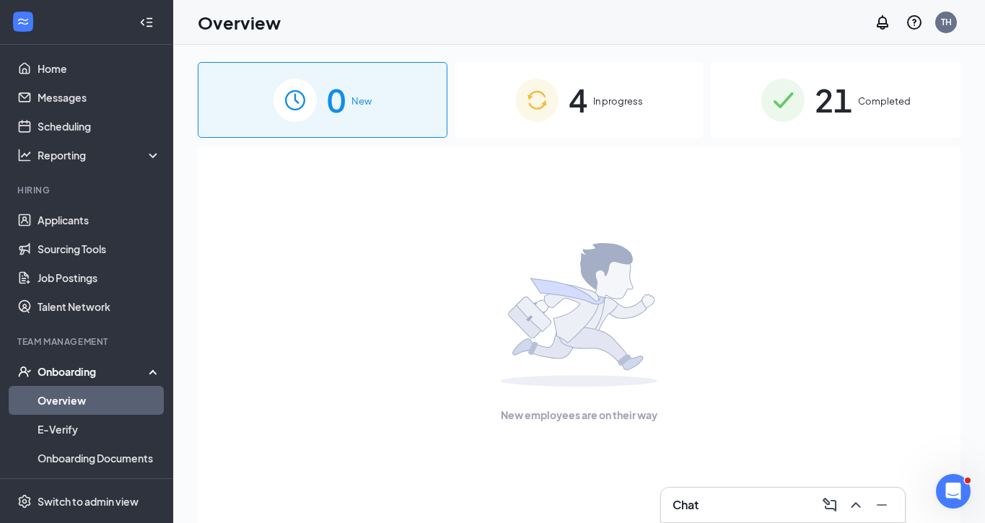
click at [71, 372] on div "Onboarding" at bounding box center [93, 371] width 111 height 14
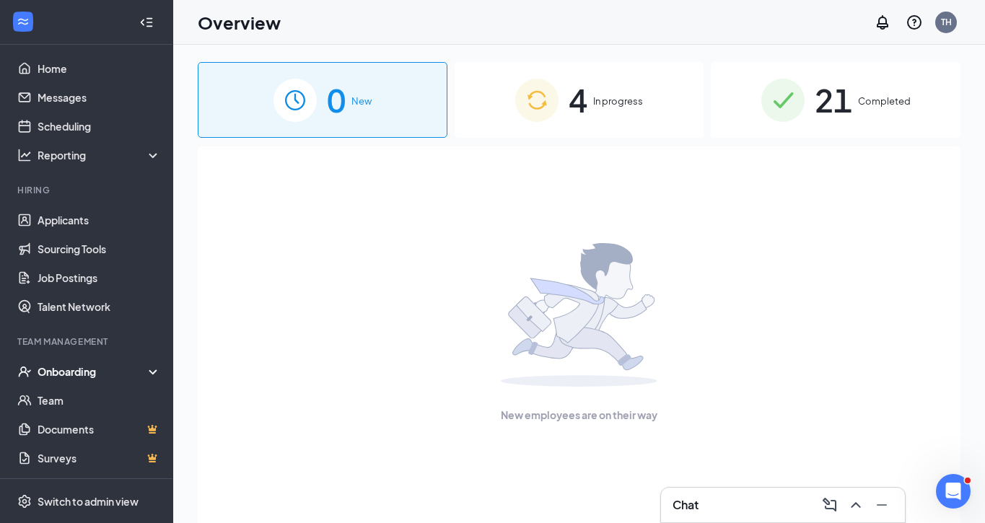
click at [76, 365] on div "Onboarding" at bounding box center [93, 371] width 111 height 14
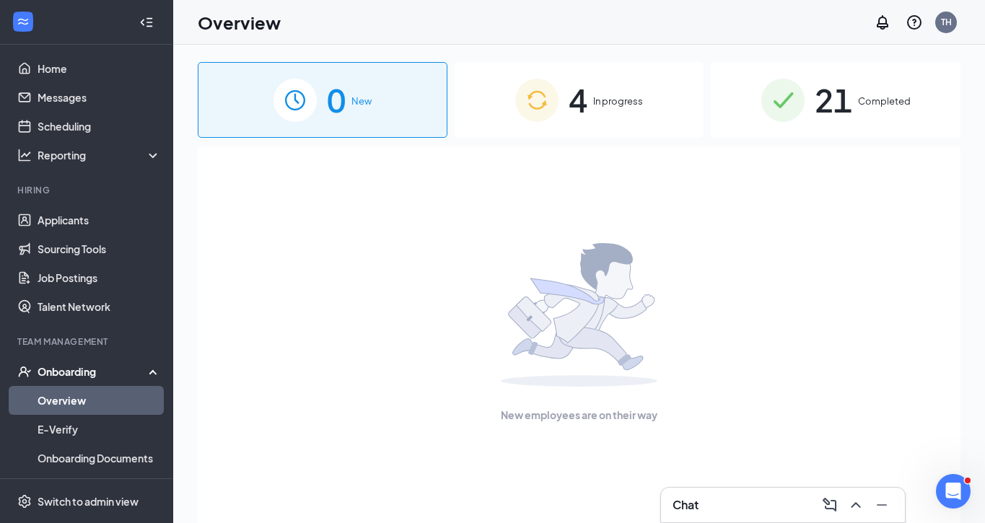
click at [68, 398] on link "Overview" at bounding box center [99, 400] width 123 height 29
click at [79, 400] on link "Overview" at bounding box center [99, 400] width 123 height 29
click at [599, 100] on span "In progress" at bounding box center [618, 101] width 50 height 14
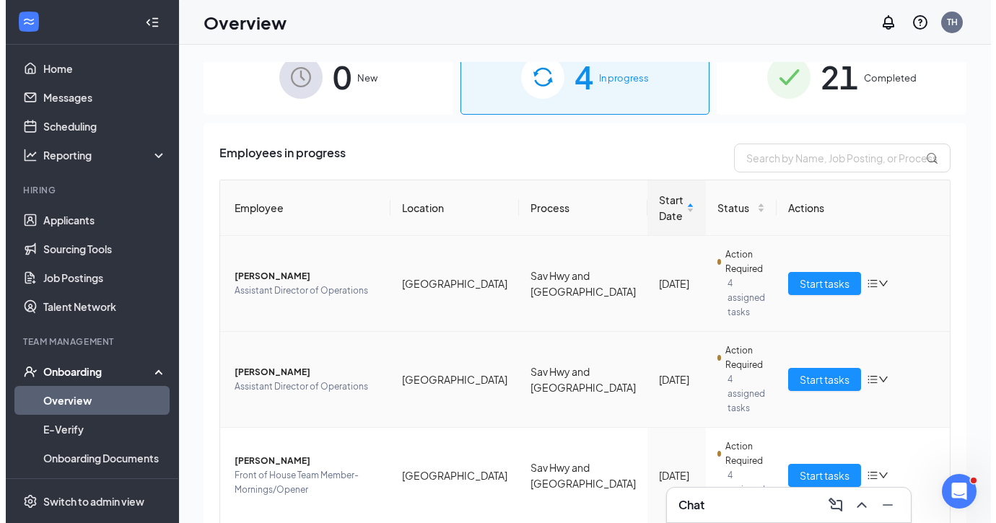
scroll to position [71, 0]
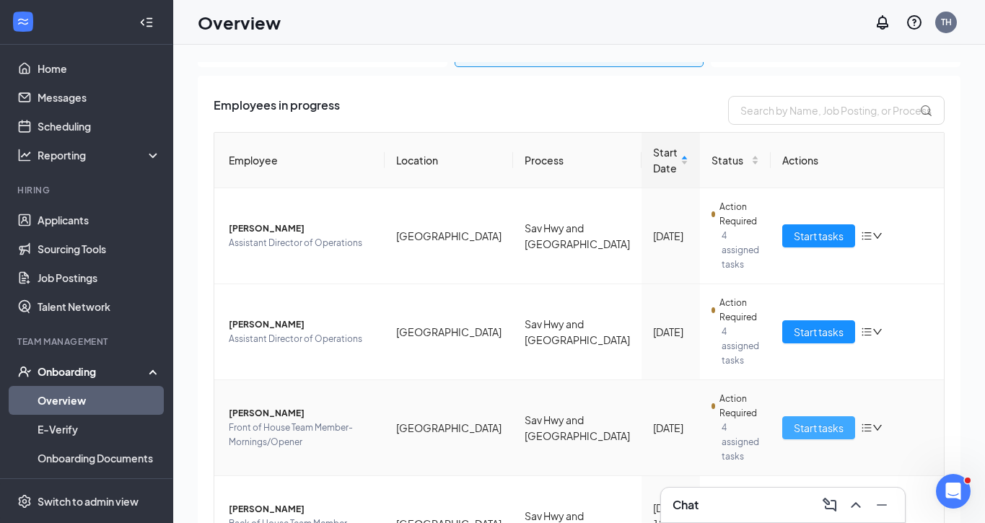
click at [794, 420] on span "Start tasks" at bounding box center [819, 428] width 50 height 16
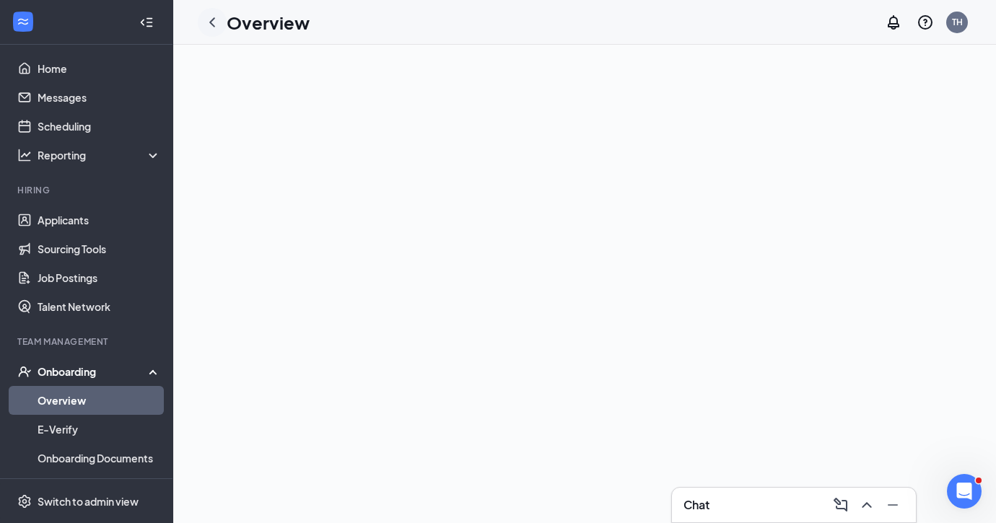
click at [212, 27] on icon "ChevronLeft" at bounding box center [211, 22] width 17 height 17
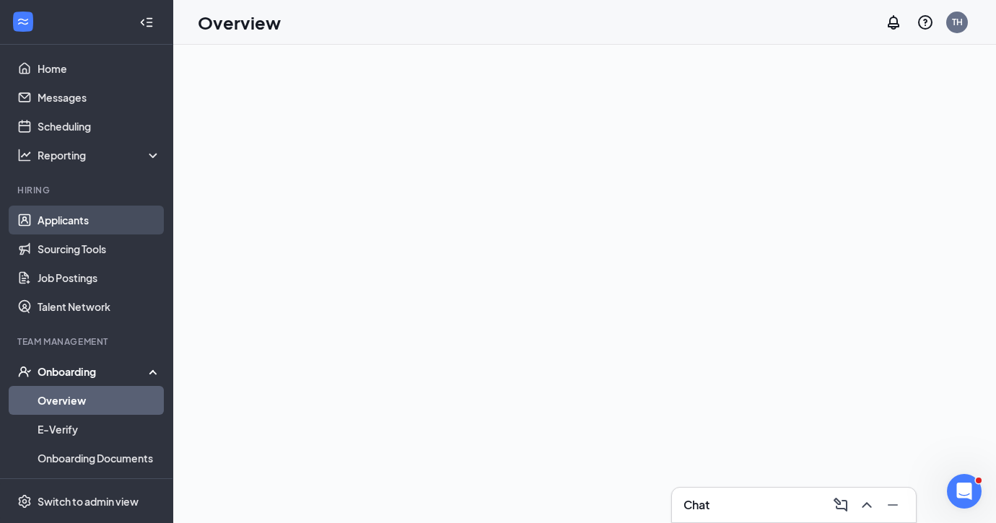
click at [58, 218] on link "Applicants" at bounding box center [99, 220] width 123 height 29
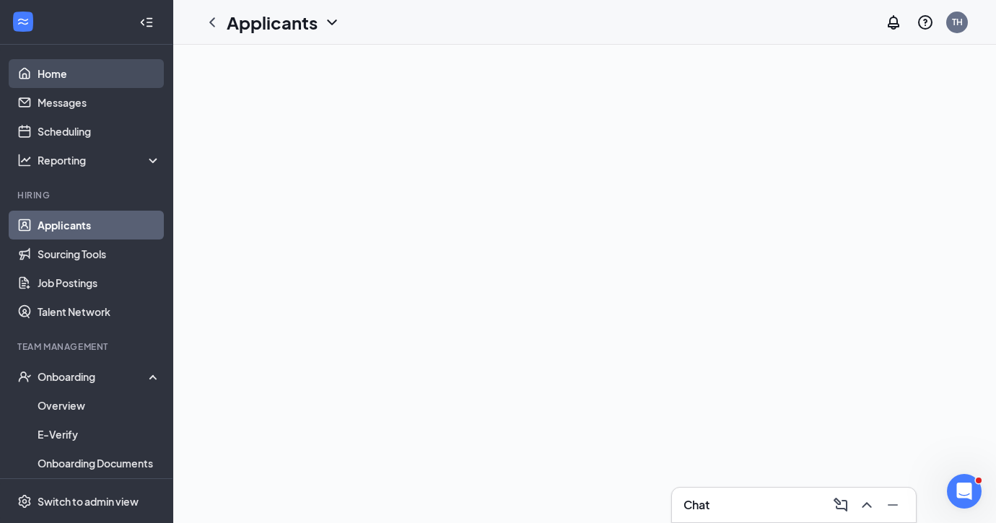
click at [53, 71] on link "Home" at bounding box center [99, 73] width 123 height 29
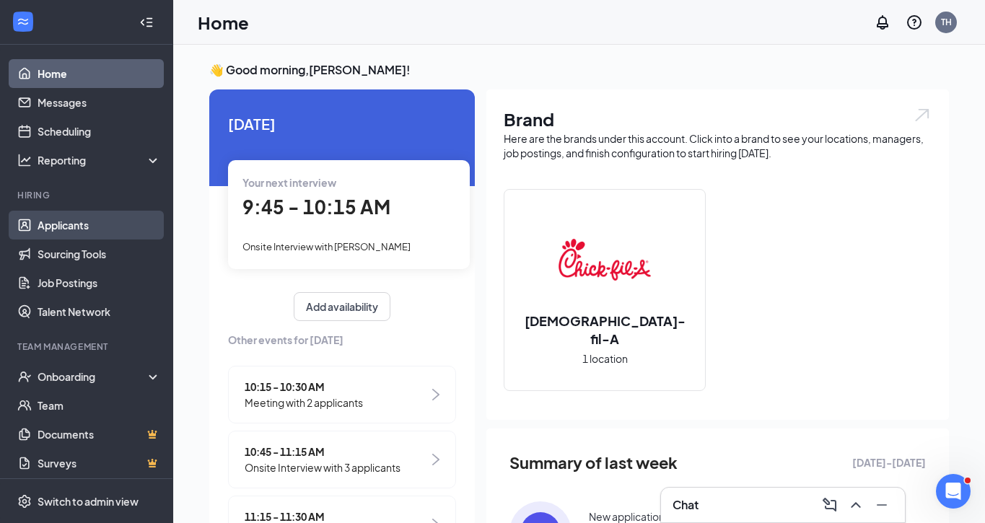
click at [70, 227] on link "Applicants" at bounding box center [99, 225] width 123 height 29
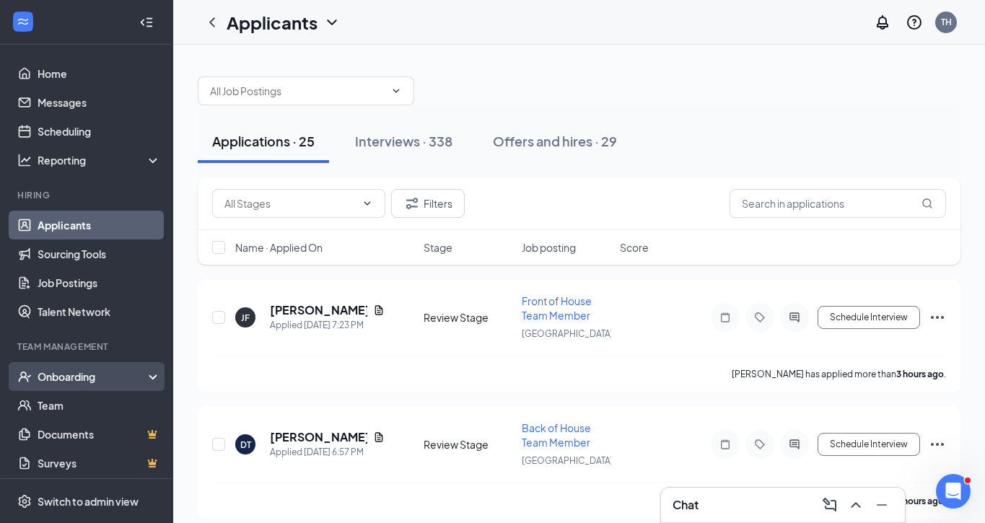
click at [73, 373] on div "Onboarding" at bounding box center [93, 376] width 111 height 14
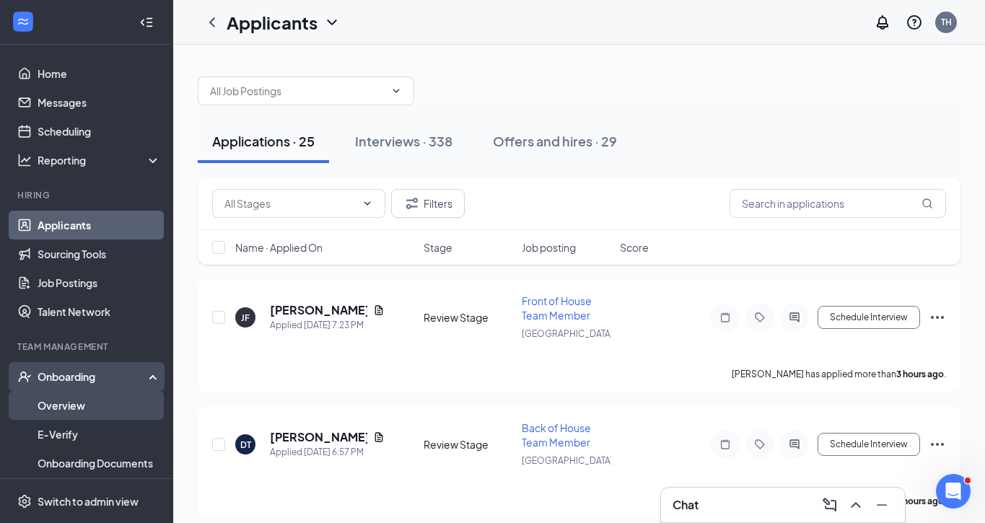
click at [69, 405] on link "Overview" at bounding box center [99, 405] width 123 height 29
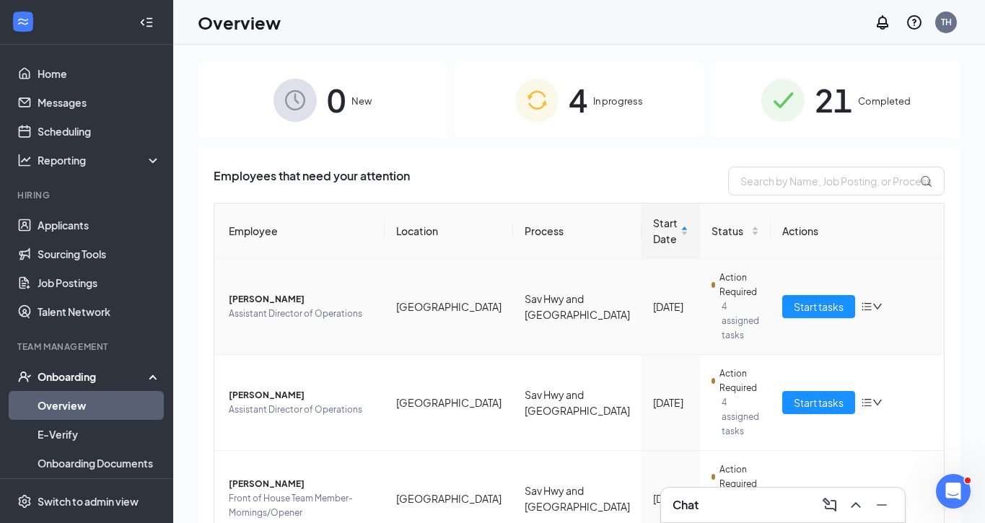
click at [263, 292] on span "[PERSON_NAME]" at bounding box center [301, 299] width 144 height 14
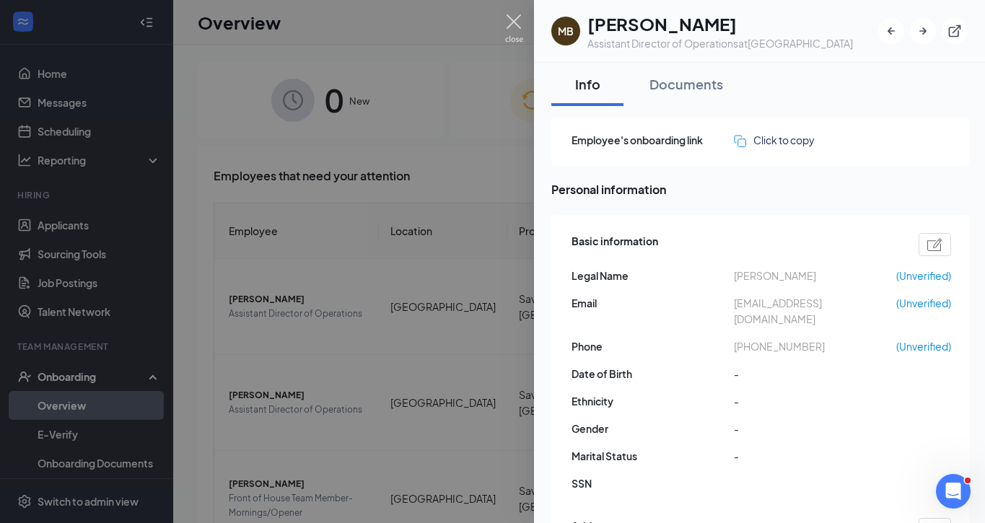
click at [513, 24] on img at bounding box center [514, 28] width 18 height 28
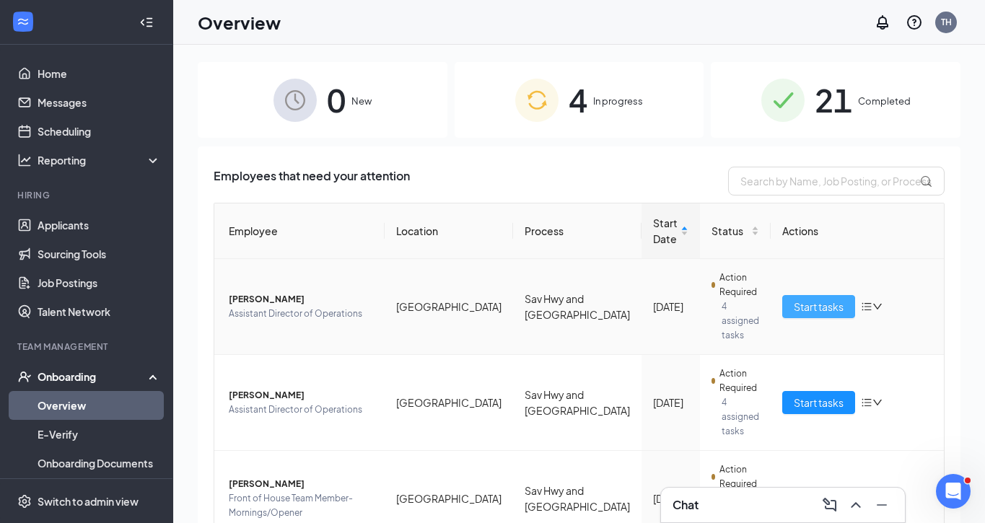
click at [794, 300] on span "Start tasks" at bounding box center [819, 307] width 50 height 16
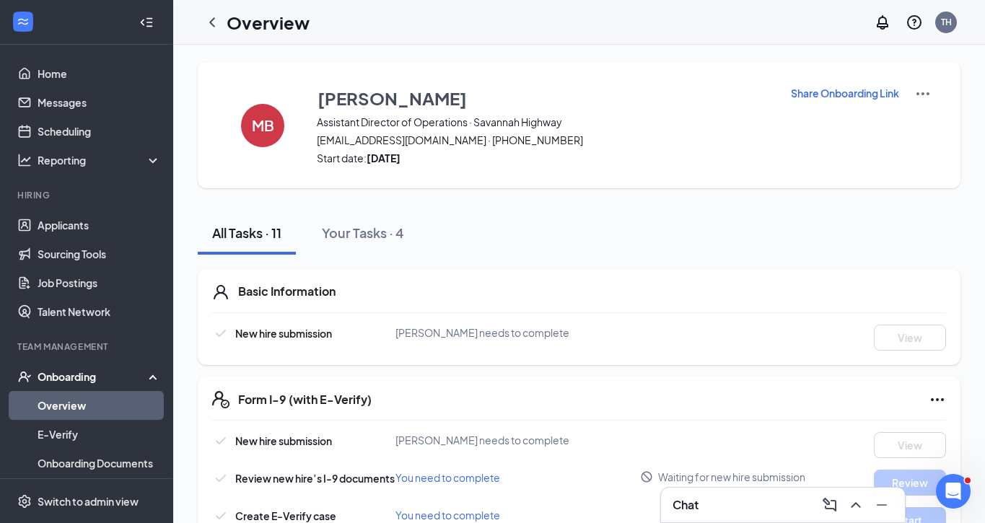
click at [76, 374] on div "Onboarding" at bounding box center [93, 376] width 111 height 14
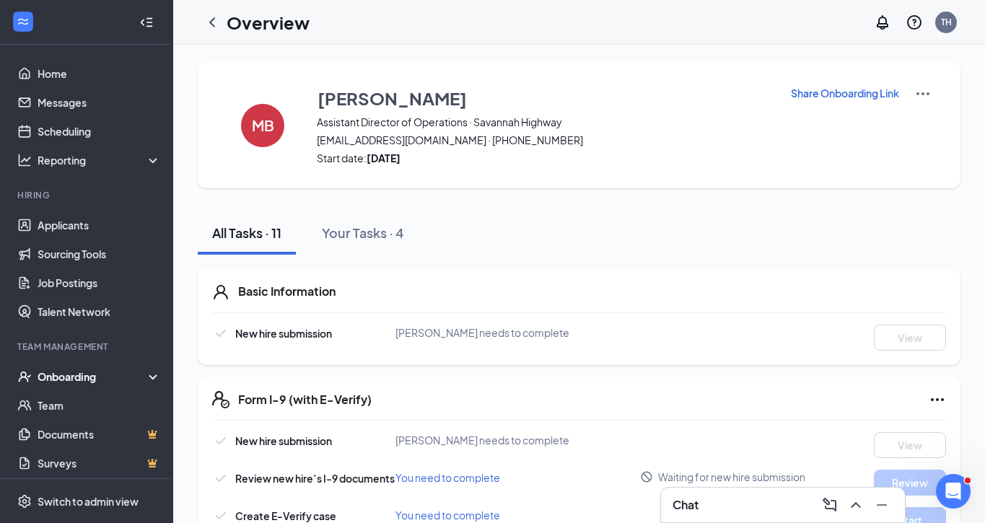
click at [71, 375] on div "Onboarding" at bounding box center [93, 376] width 111 height 14
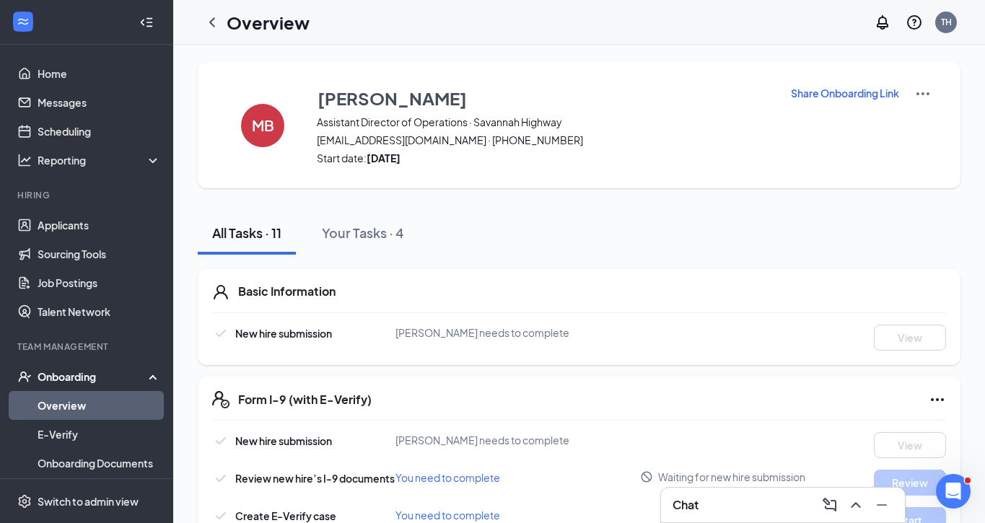
click at [68, 405] on link "Overview" at bounding box center [99, 405] width 123 height 29
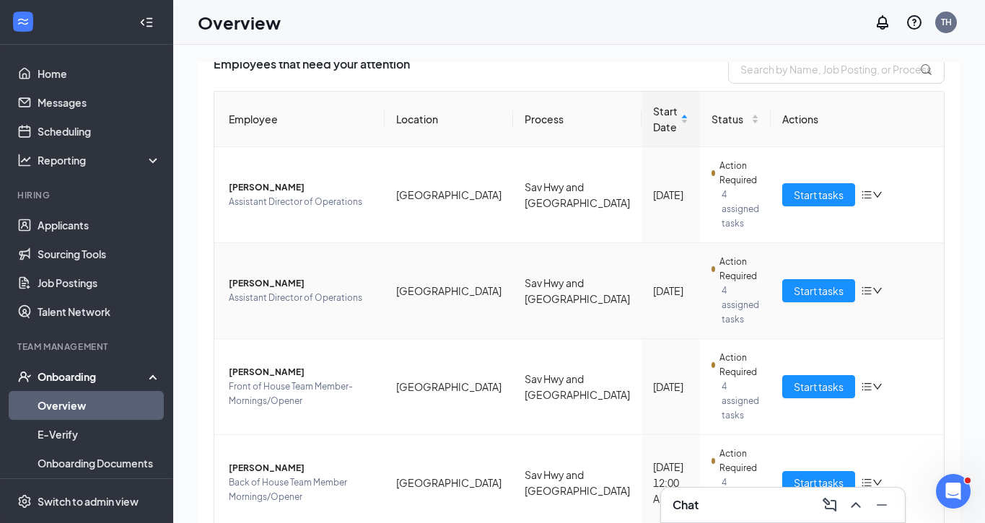
scroll to position [32, 0]
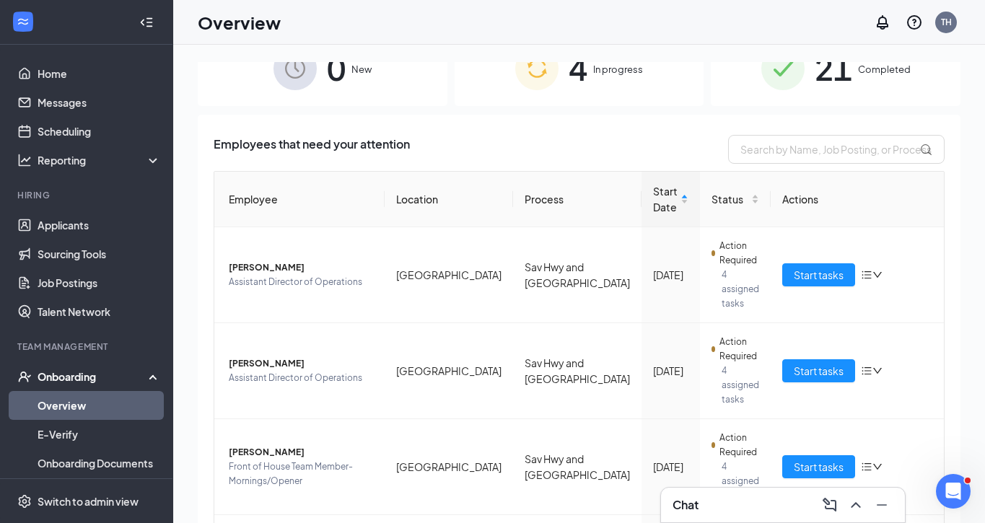
click at [883, 72] on span "Completed" at bounding box center [884, 69] width 53 height 14
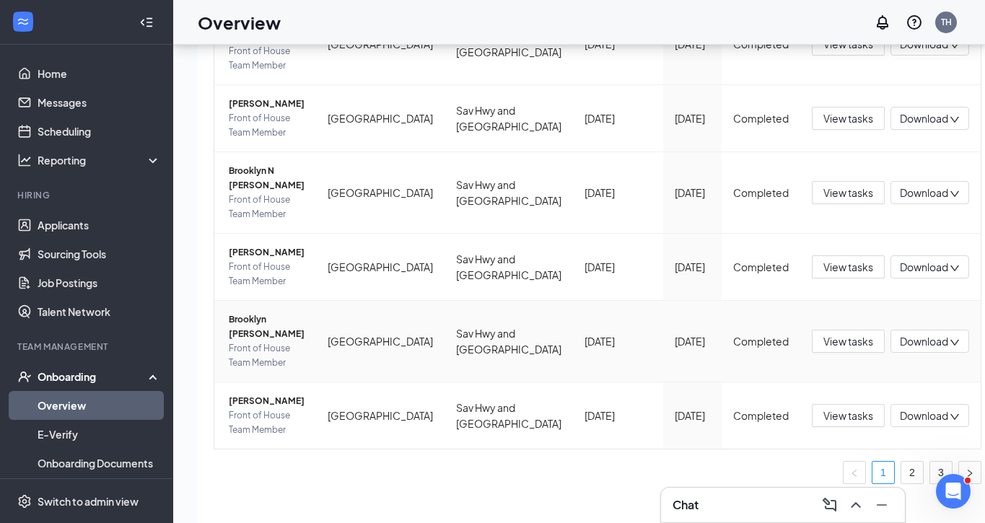
scroll to position [65, 0]
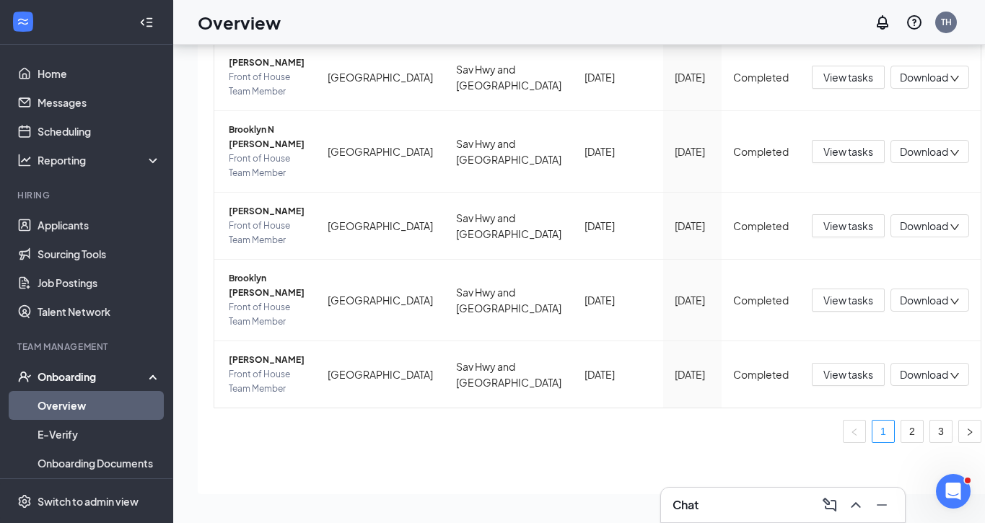
click at [901, 432] on link "2" at bounding box center [912, 432] width 22 height 22
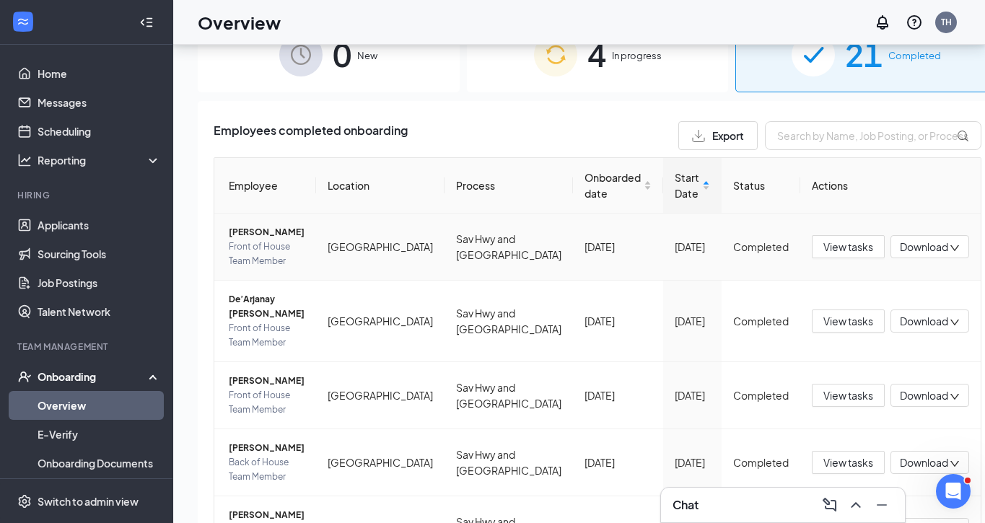
scroll to position [8, 0]
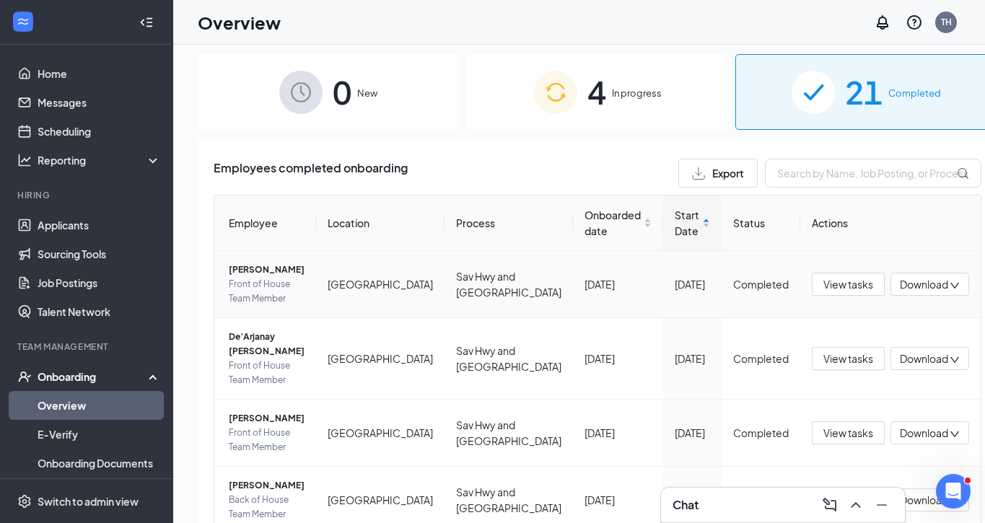
click at [284, 277] on span "Amonie N James" at bounding box center [267, 270] width 76 height 14
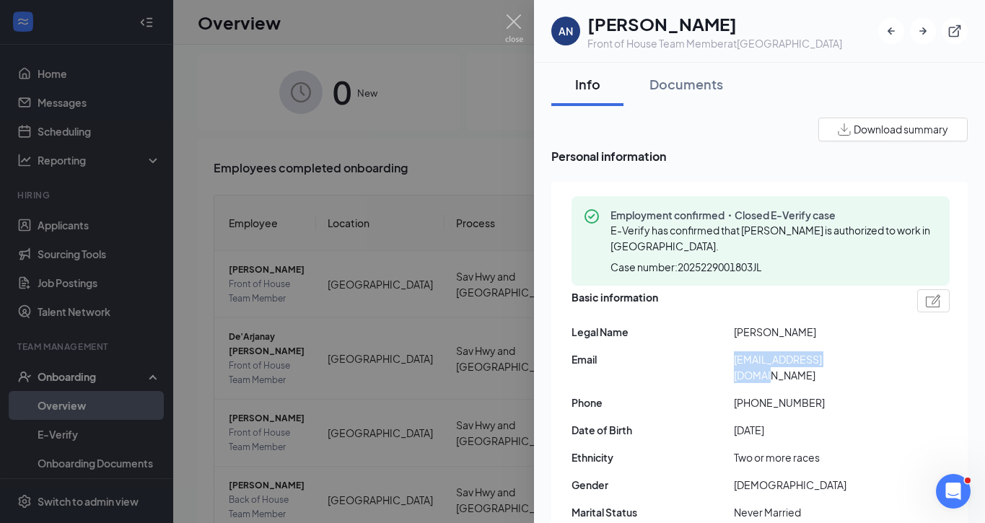
drag, startPoint x: 867, startPoint y: 362, endPoint x: 733, endPoint y: 359, distance: 133.5
click at [733, 359] on div "Email amoniejames@gmail.com" at bounding box center [761, 367] width 378 height 32
click at [735, 353] on span "amoniejames@gmail.com" at bounding box center [815, 367] width 162 height 32
drag, startPoint x: 859, startPoint y: 362, endPoint x: 736, endPoint y: 360, distance: 122.7
click at [736, 362] on span "amoniejames@gmail.com" at bounding box center [815, 367] width 162 height 32
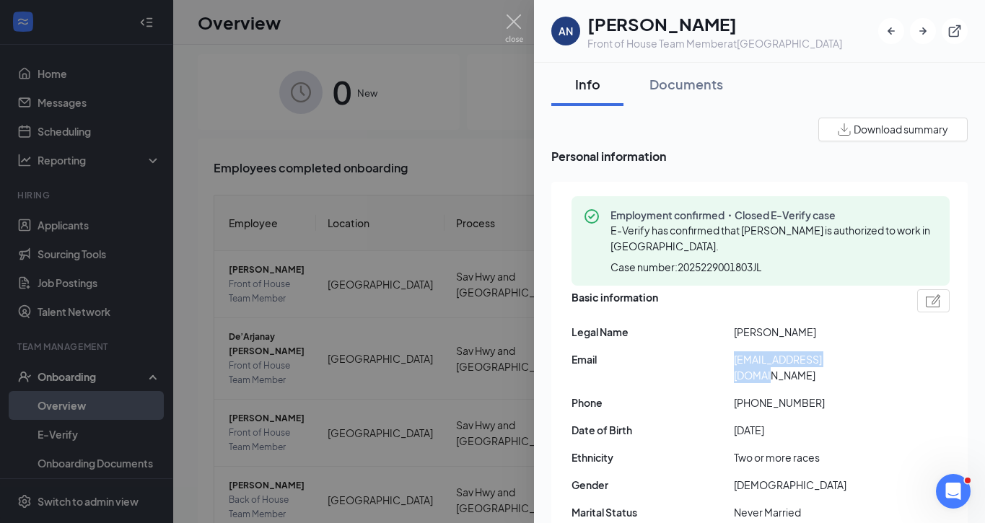
copy span "amoniejames@gmail.com"
